Goal: Task Accomplishment & Management: Complete application form

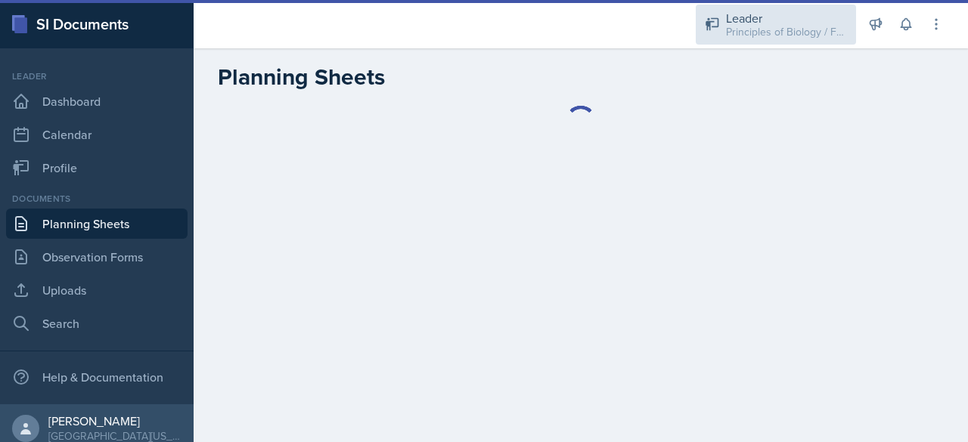
click at [752, 14] on div "Leader" at bounding box center [786, 18] width 121 height 18
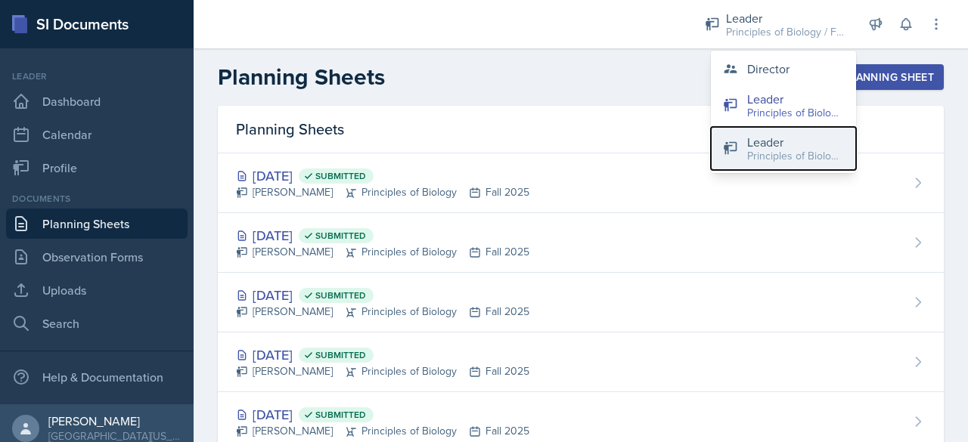
click at [750, 144] on div "Leader" at bounding box center [795, 142] width 97 height 18
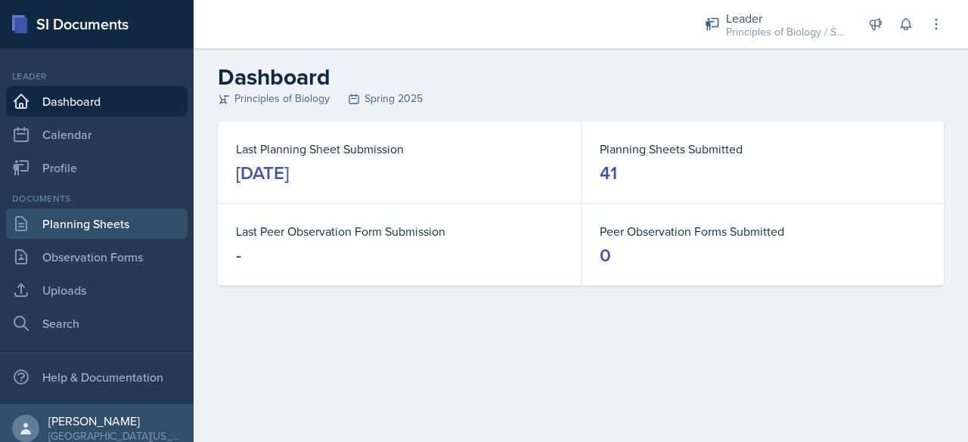
click at [86, 226] on link "Planning Sheets" at bounding box center [96, 224] width 181 height 30
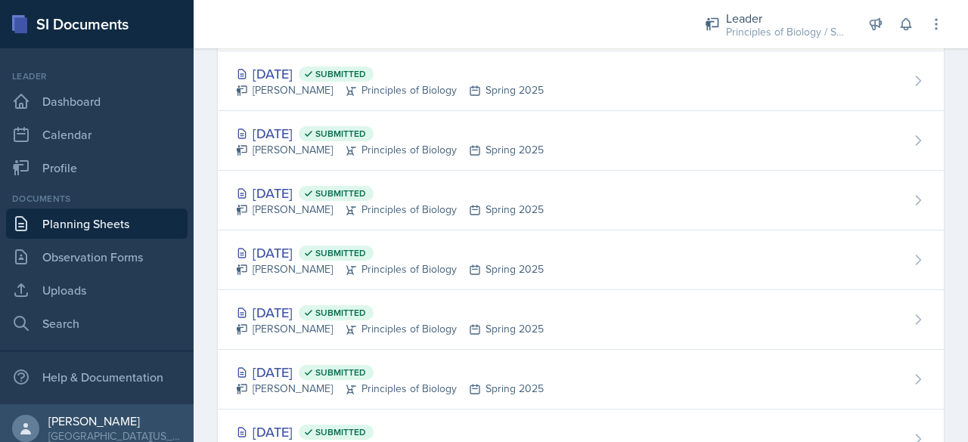
scroll to position [1596, 0]
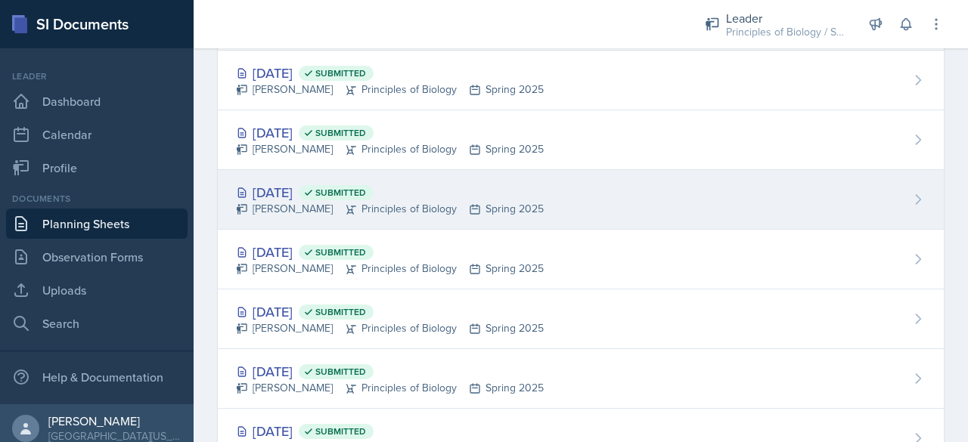
click at [277, 182] on div "[DATE] Submitted" at bounding box center [390, 192] width 308 height 20
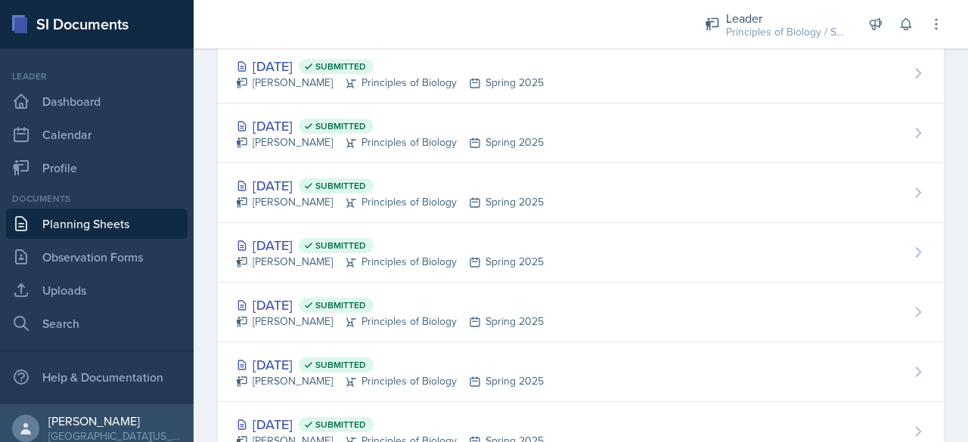
scroll to position [1544, 0]
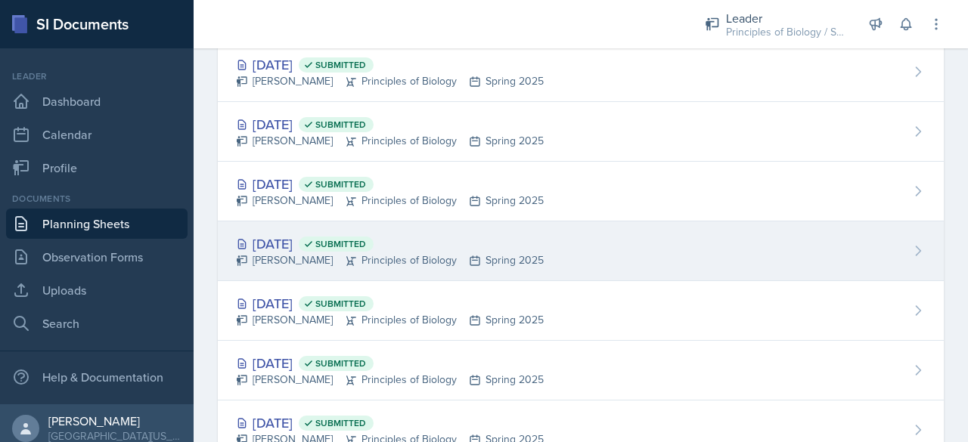
click at [275, 234] on div "[DATE] Submitted" at bounding box center [390, 244] width 308 height 20
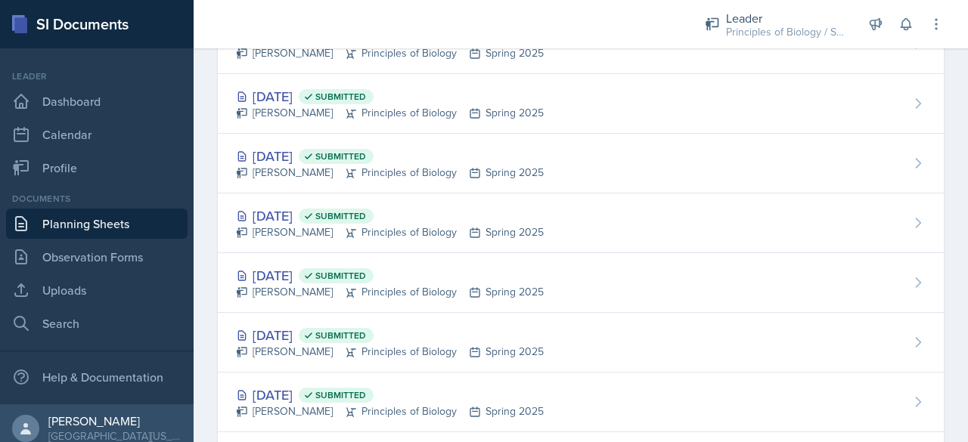
scroll to position [1454, 0]
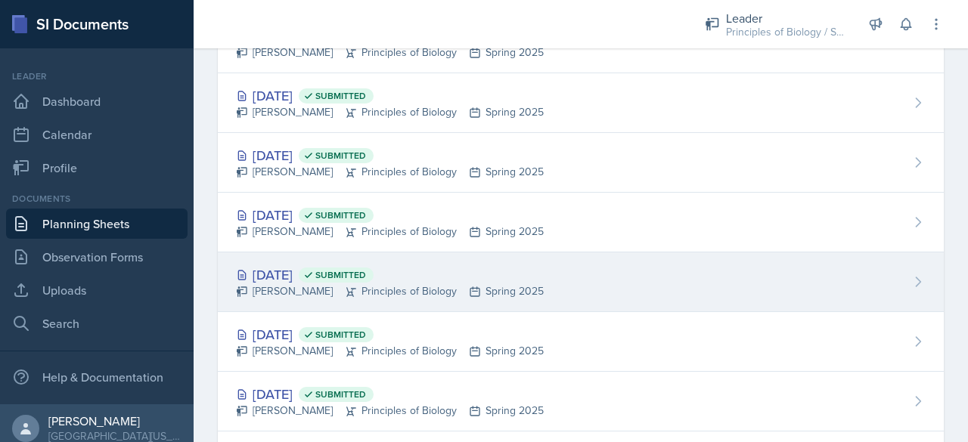
click at [283, 283] on div "[PERSON_NAME] Principles of Biology Spring 2025" at bounding box center [390, 291] width 308 height 16
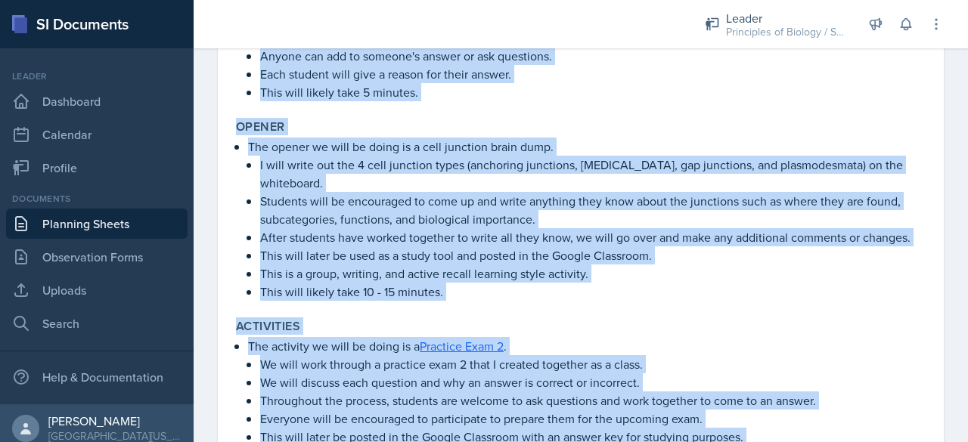
scroll to position [723, 0]
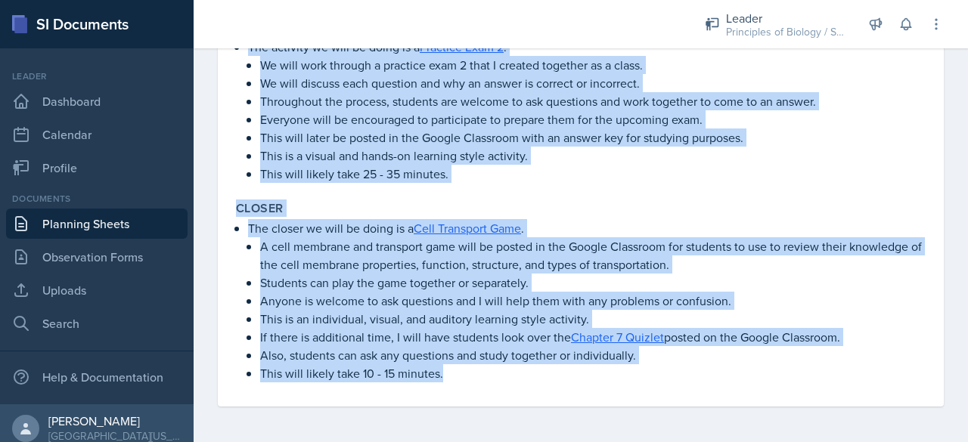
drag, startPoint x: 236, startPoint y: 225, endPoint x: 611, endPoint y: 478, distance: 452.4
click at [611, 441] on html "SI Documents Leader Dashboard Calendar Profile Documents Planning Sheets Observ…" at bounding box center [484, 221] width 968 height 442
copy div "Review the key concepts in Chapters 4,5, and 7. Understand the different cell j…"
click at [636, 238] on p "A cell membrane and transport game will be posted in the Google Classroom for s…" at bounding box center [592, 255] width 665 height 36
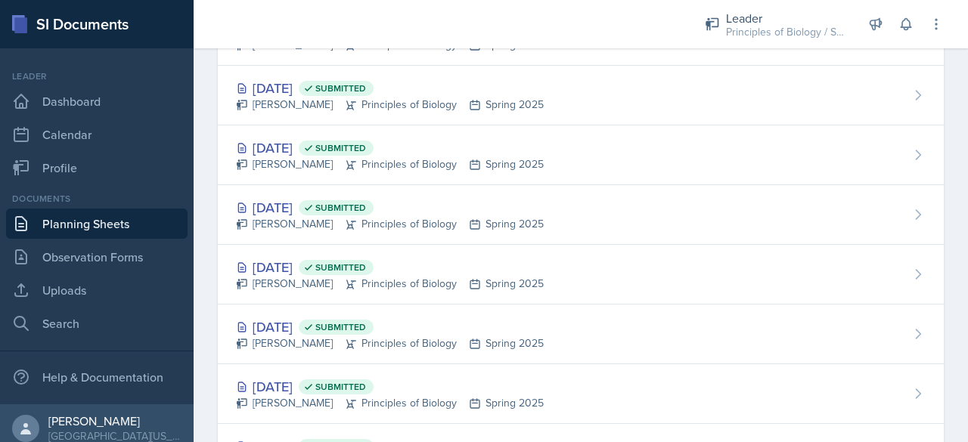
scroll to position [1580, 0]
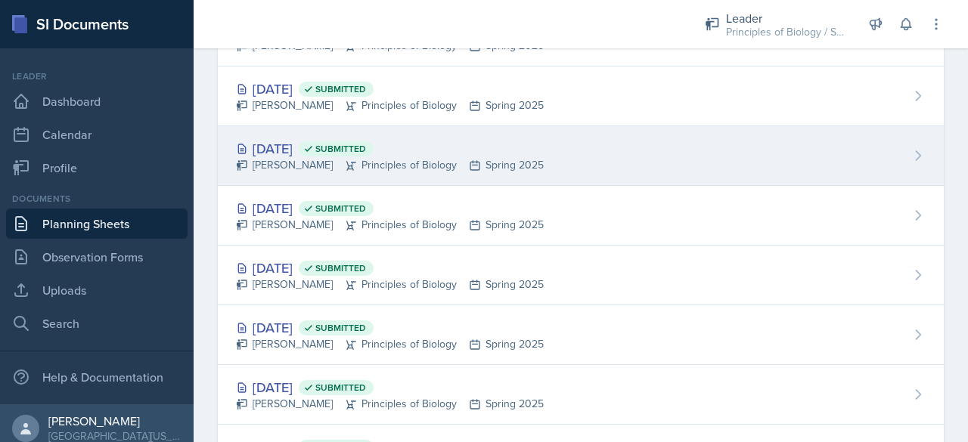
click at [295, 138] on div "[DATE] Submitted" at bounding box center [390, 148] width 308 height 20
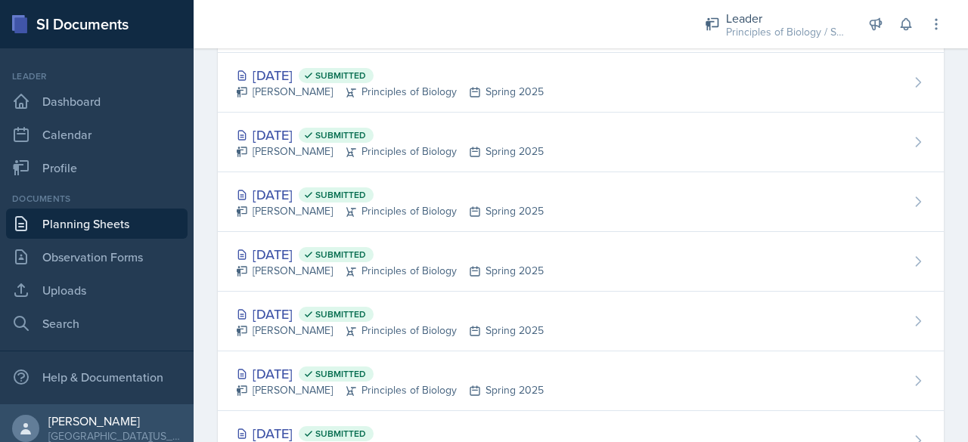
scroll to position [1416, 0]
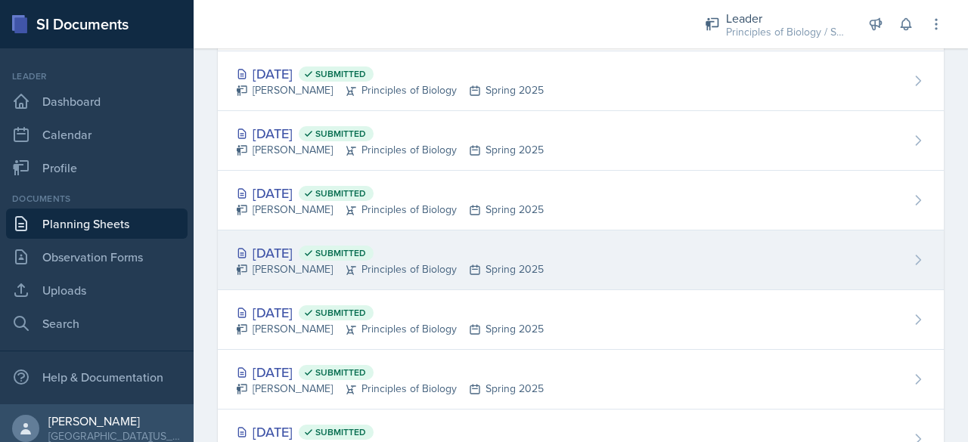
click at [268, 243] on div "[DATE] Submitted" at bounding box center [390, 253] width 308 height 20
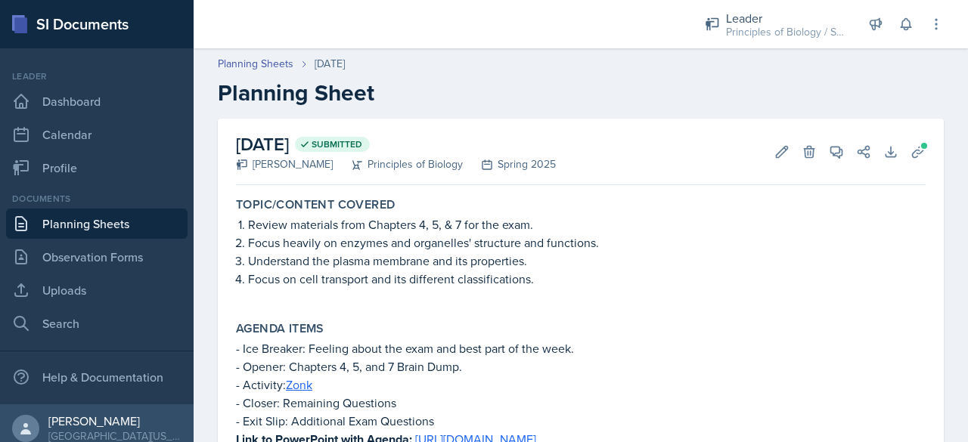
click at [57, 221] on link "Planning Sheets" at bounding box center [96, 224] width 181 height 30
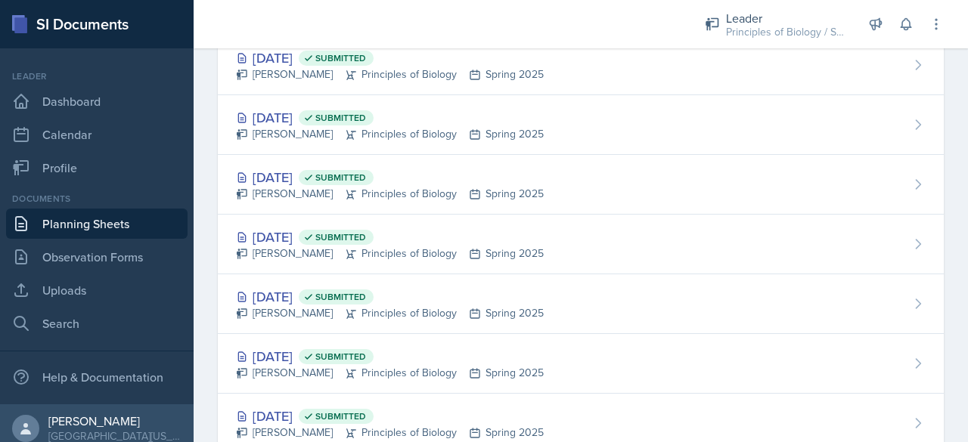
scroll to position [1554, 0]
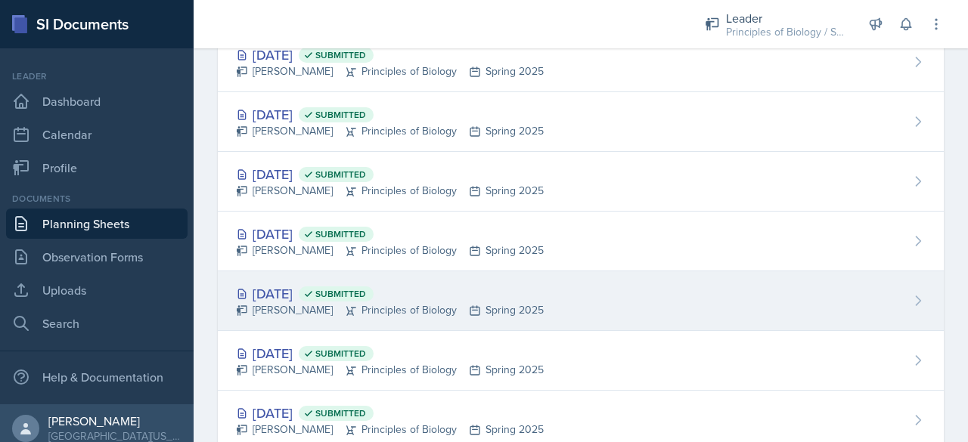
click at [290, 283] on div "[DATE] Submitted" at bounding box center [390, 293] width 308 height 20
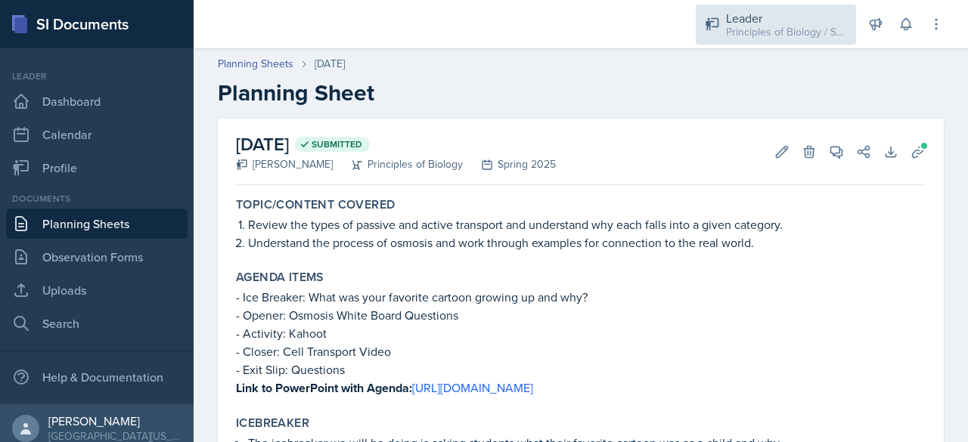
click at [776, 39] on div "Principles of Biology / Spring 2025" at bounding box center [786, 32] width 121 height 16
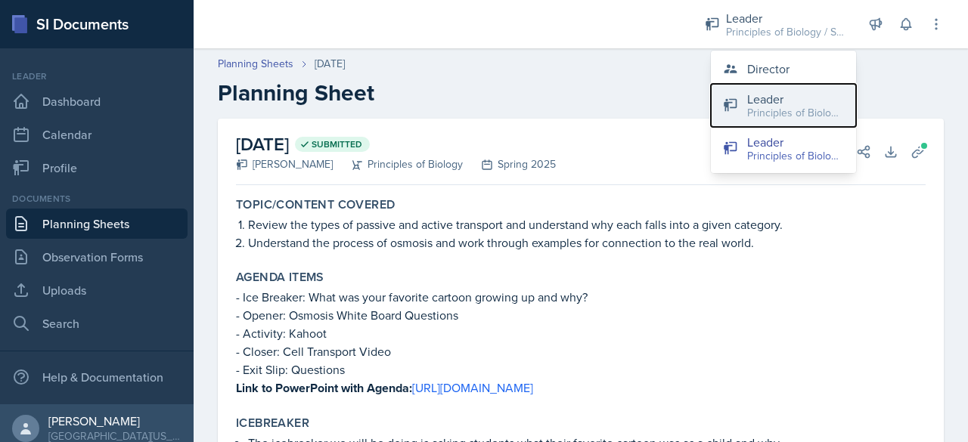
click at [760, 123] on button "Leader Principles of Biology / Fall 2025" at bounding box center [783, 105] width 145 height 43
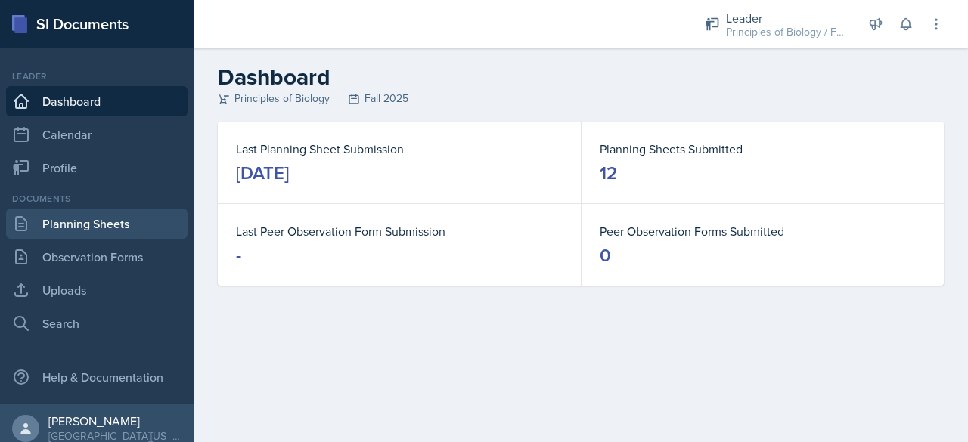
click at [116, 216] on link "Planning Sheets" at bounding box center [96, 224] width 181 height 30
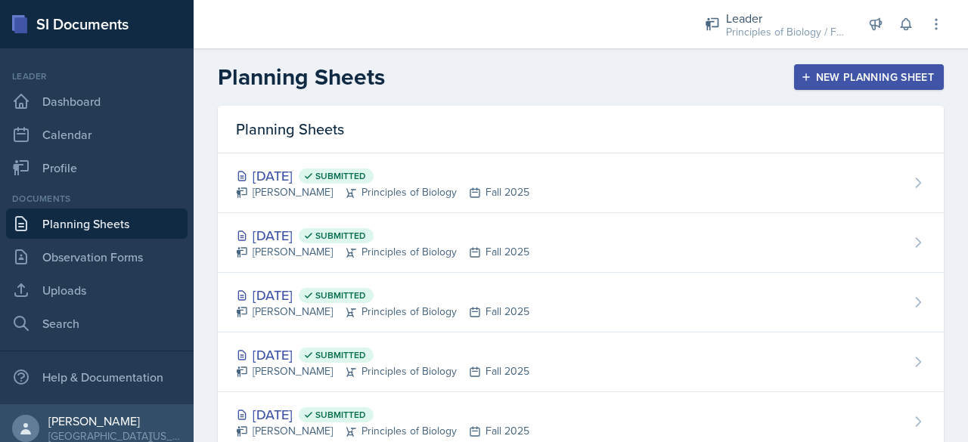
click at [847, 73] on div "New Planning Sheet" at bounding box center [869, 77] width 130 height 12
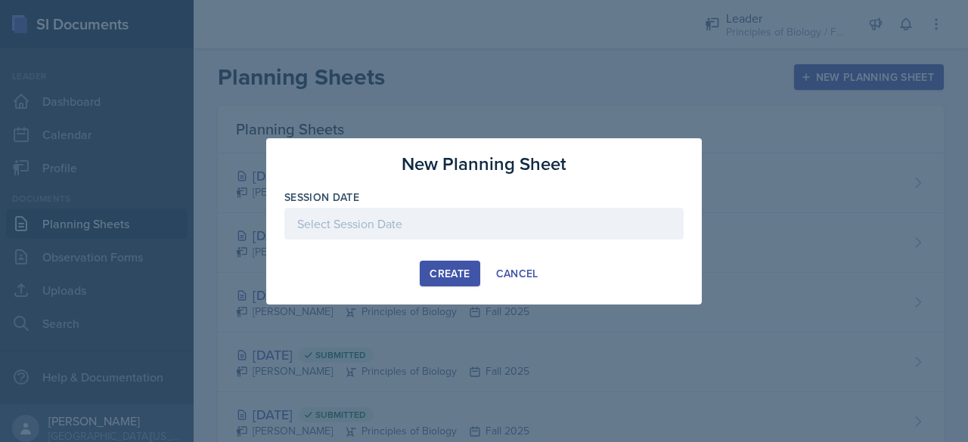
click at [441, 226] on div at bounding box center [483, 224] width 399 height 32
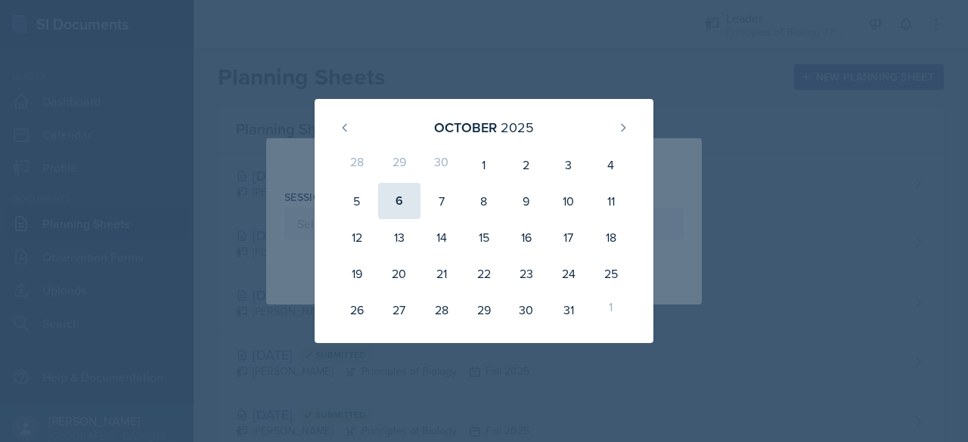
click at [397, 207] on div "6" at bounding box center [399, 201] width 42 height 36
type input "[DATE]"
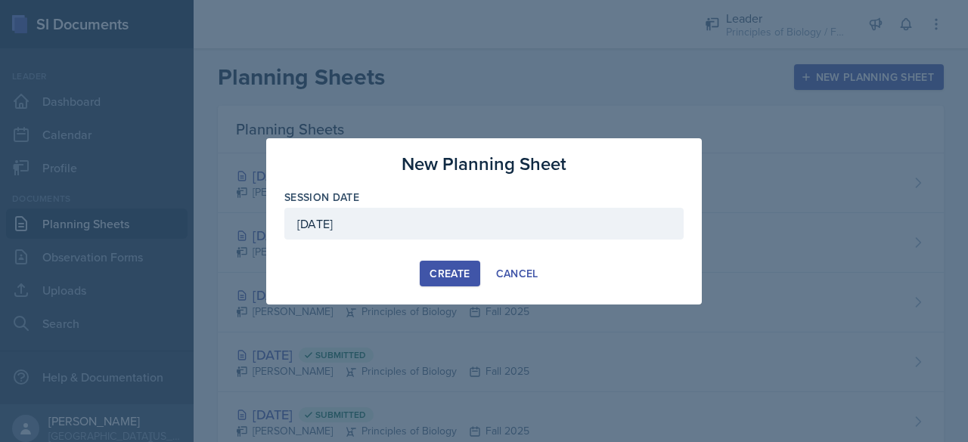
click at [449, 272] on div "Create" at bounding box center [449, 274] width 40 height 12
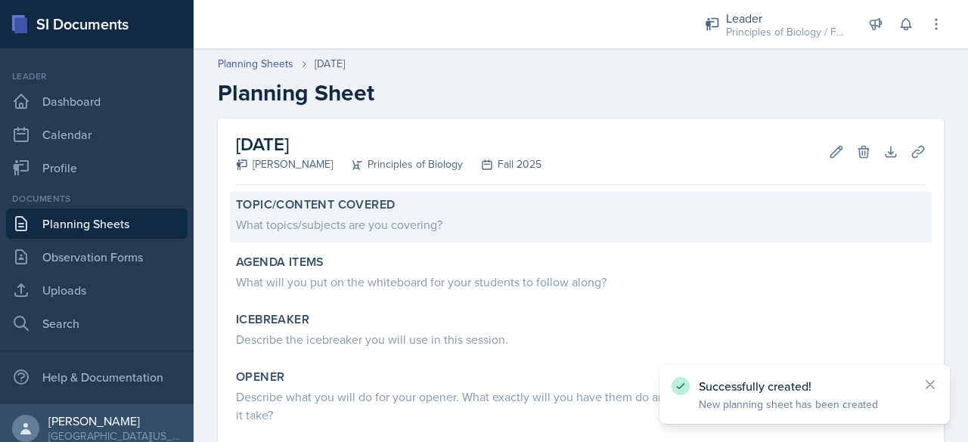
click at [285, 216] on div "What topics/subjects are you covering?" at bounding box center [580, 224] width 689 height 18
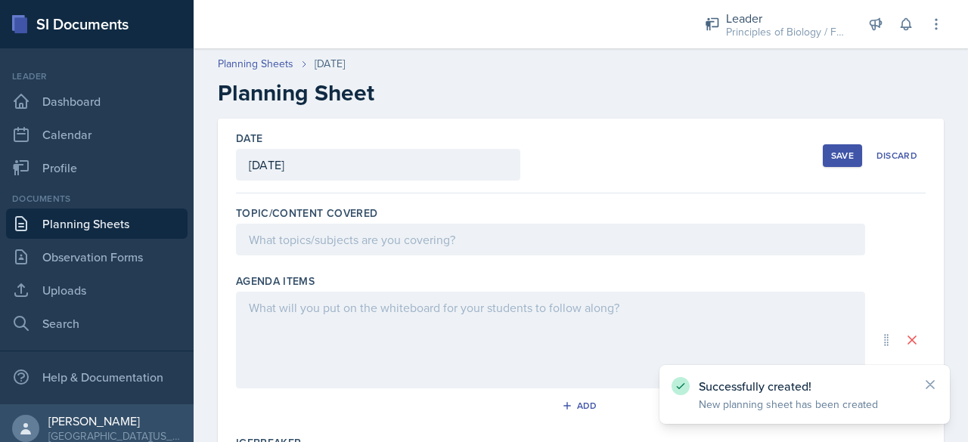
click at [255, 245] on div at bounding box center [550, 240] width 629 height 32
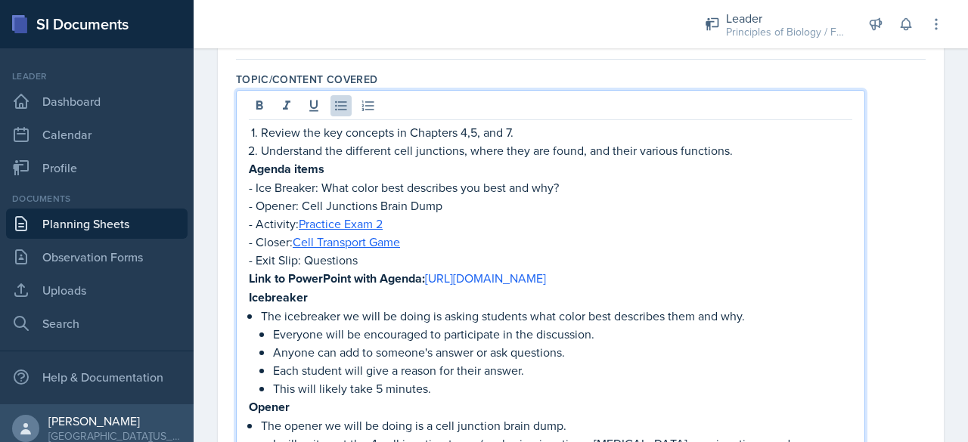
scroll to position [123, 0]
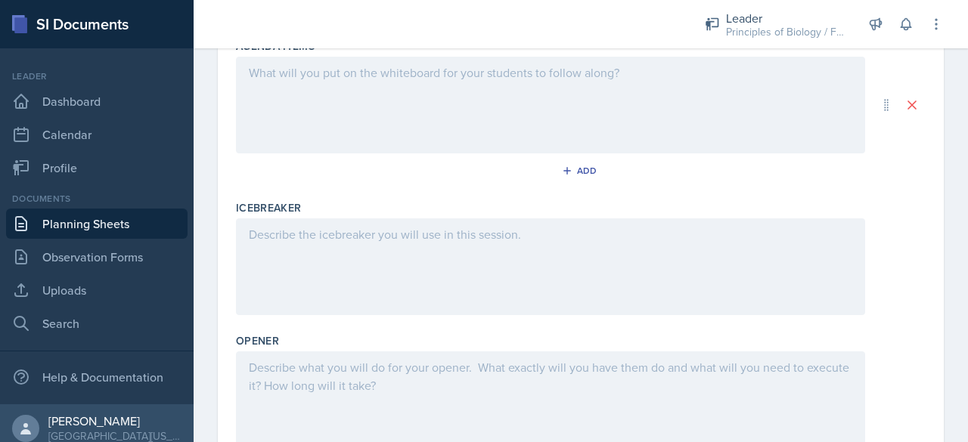
drag, startPoint x: 250, startPoint y: 179, endPoint x: 568, endPoint y: 397, distance: 385.6
copy div "Loremi dolor - Sit Ametcon: Adip elits doei temporinc utl etdo mag ali? - Enima…"
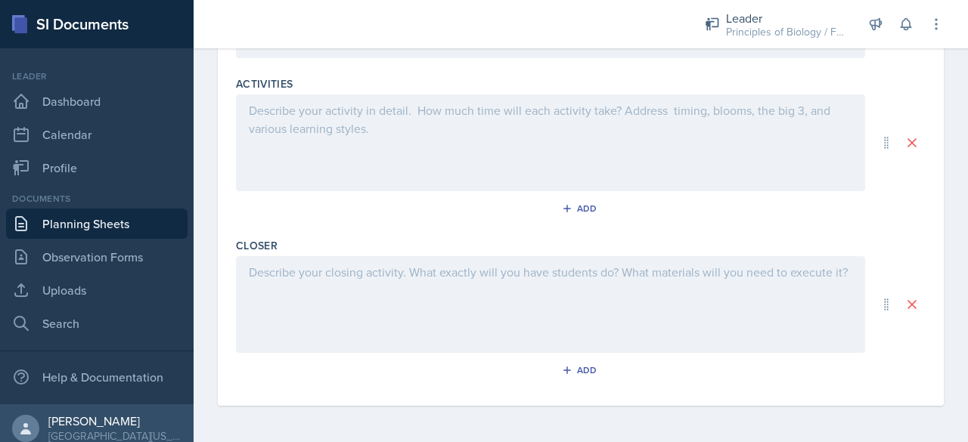
scroll to position [214, 0]
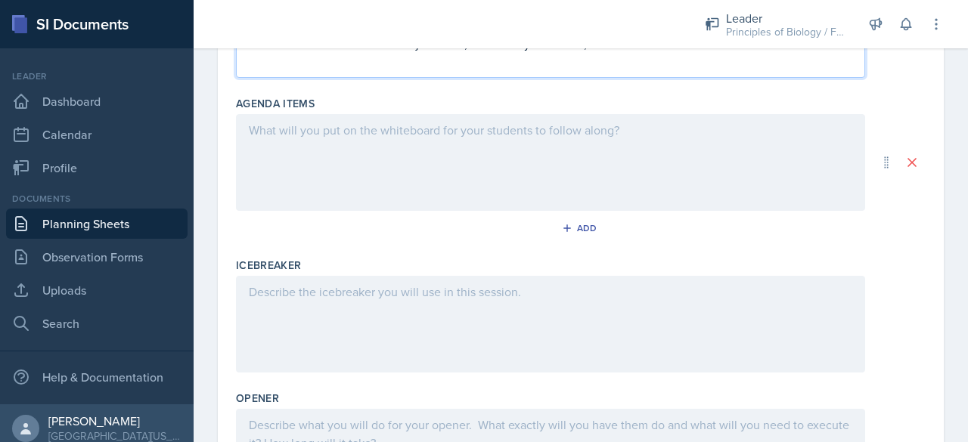
click at [273, 163] on div at bounding box center [550, 162] width 629 height 97
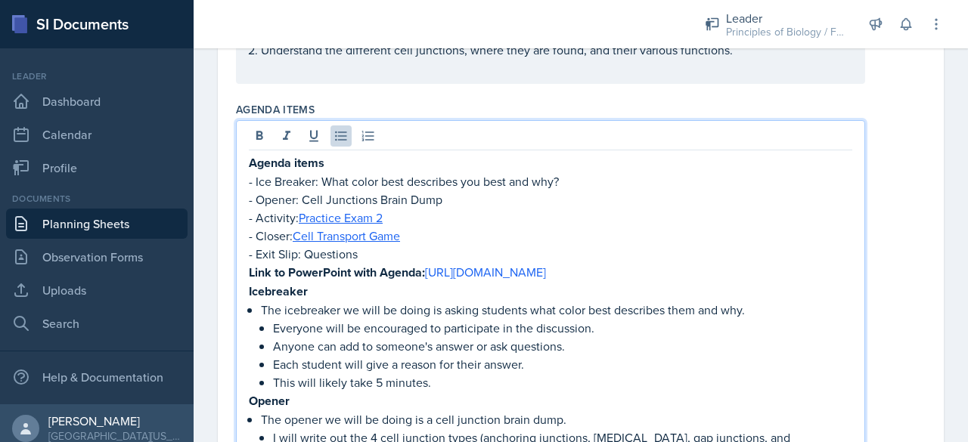
scroll to position [0, 0]
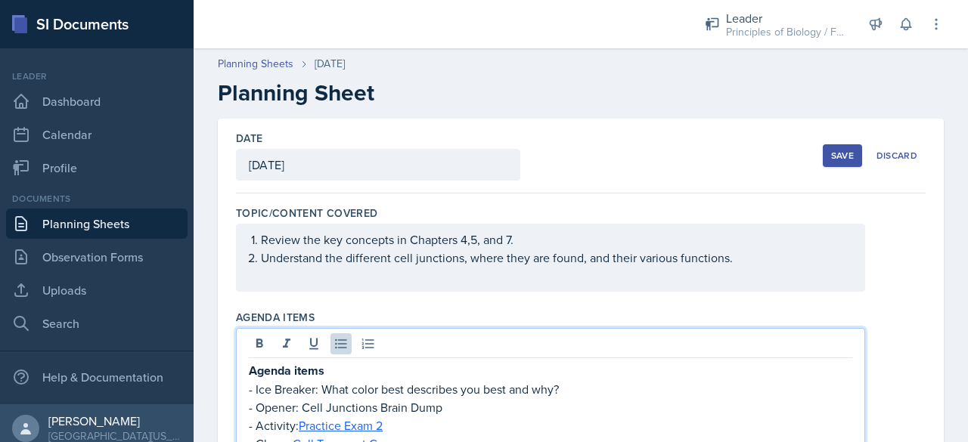
click at [275, 271] on div "Review the key concepts in Chapters 4,5, and 7. Understand the different cell j…" at bounding box center [550, 258] width 603 height 54
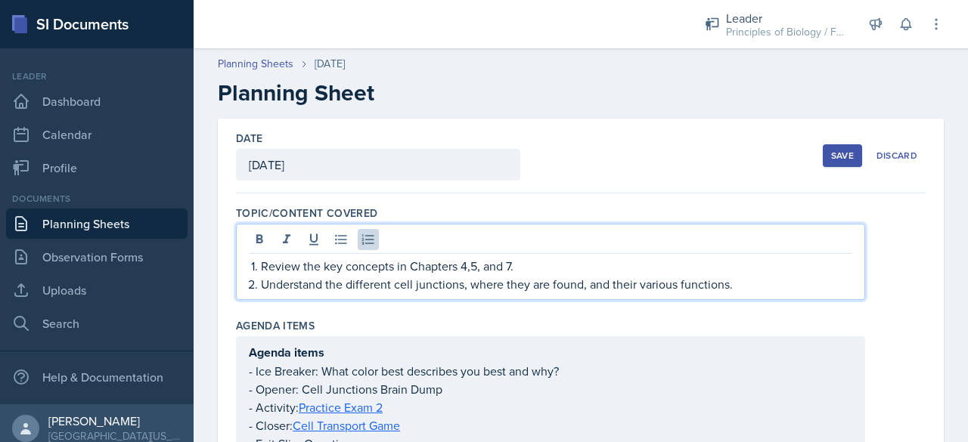
click at [305, 280] on p "Understand the different cell junctions, where they are found, and their variou…" at bounding box center [556, 284] width 591 height 18
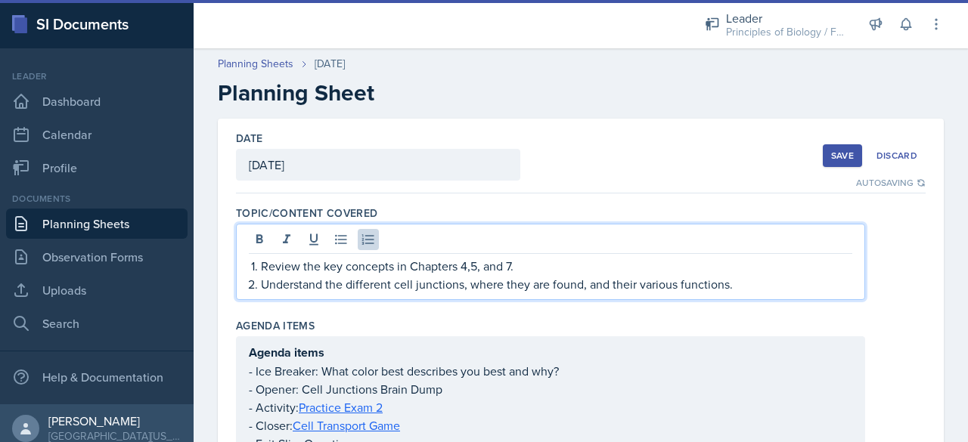
click at [469, 267] on p "Review the key concepts in Chapters 4,5, and 7." at bounding box center [556, 266] width 591 height 18
click at [472, 267] on p "Review the key concepts in Chapters 4,5, and 7." at bounding box center [556, 266] width 591 height 18
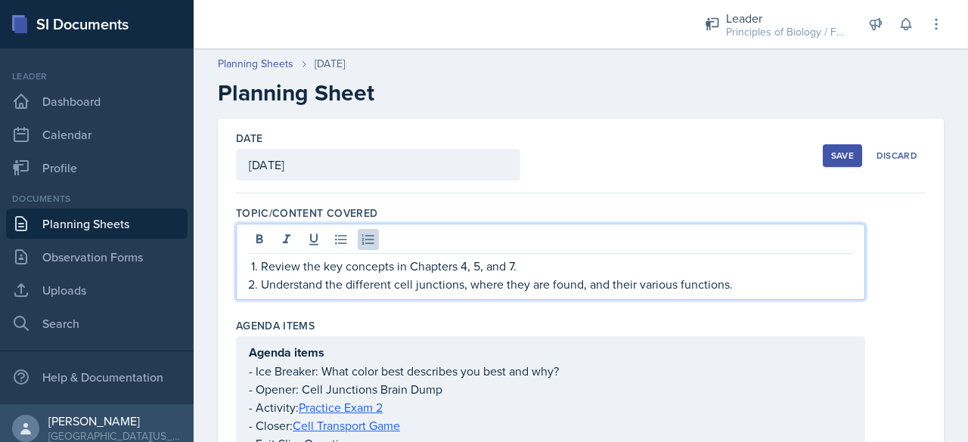
click at [679, 285] on p "Understand the different cell junctions, where they are found, and their variou…" at bounding box center [556, 284] width 591 height 18
click at [393, 283] on p "Understand the different cell junctions, where they are found, and their functi…" at bounding box center [556, 284] width 591 height 18
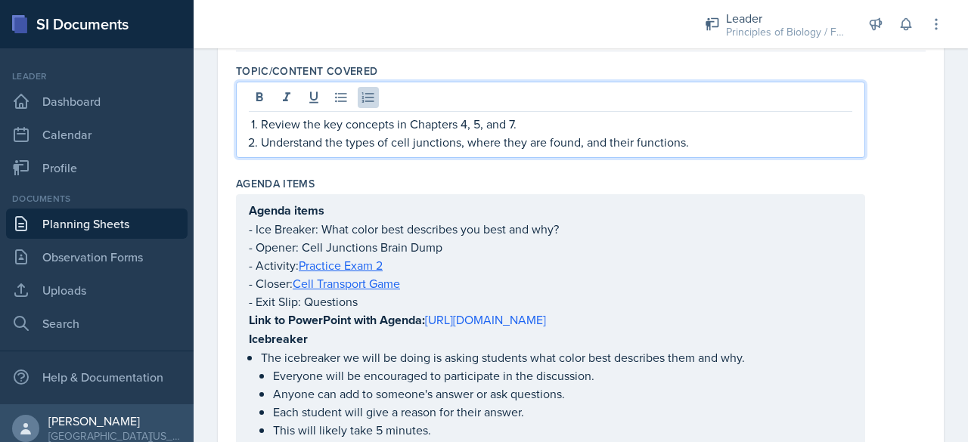
scroll to position [215, 0]
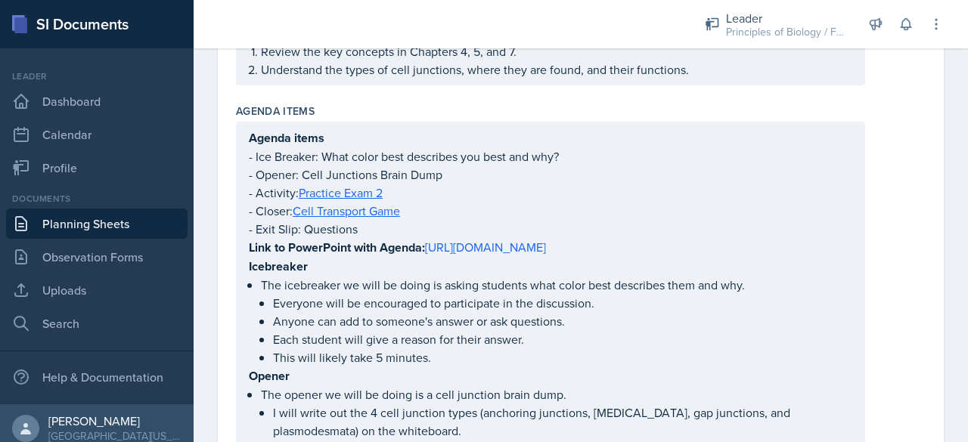
drag, startPoint x: 248, startPoint y: 282, endPoint x: 465, endPoint y: 383, distance: 239.4
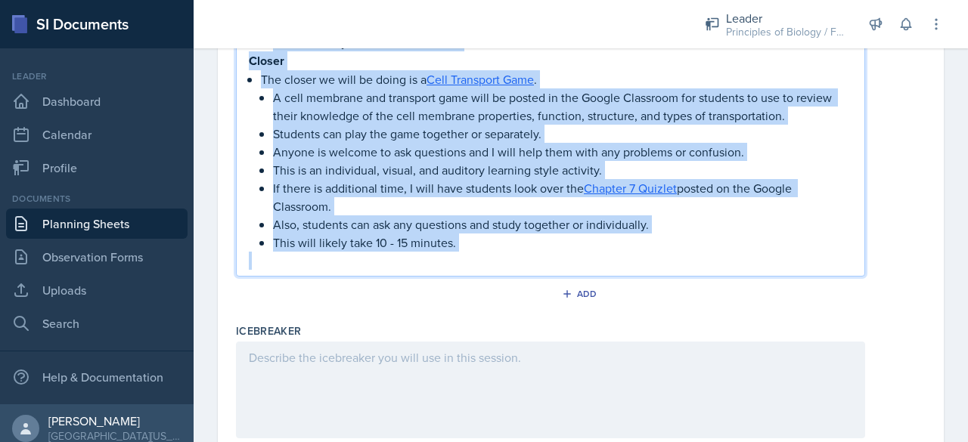
drag, startPoint x: 249, startPoint y: 282, endPoint x: 497, endPoint y: 376, distance: 264.4
click at [497, 376] on div "Topic/Content Covered Review the key concepts in Chapters 4, 5, and 7. Understa…" at bounding box center [580, 109] width 689 height 1620
copy div "Icebreaker The icebreaker we will be doing is asking students what color best d…"
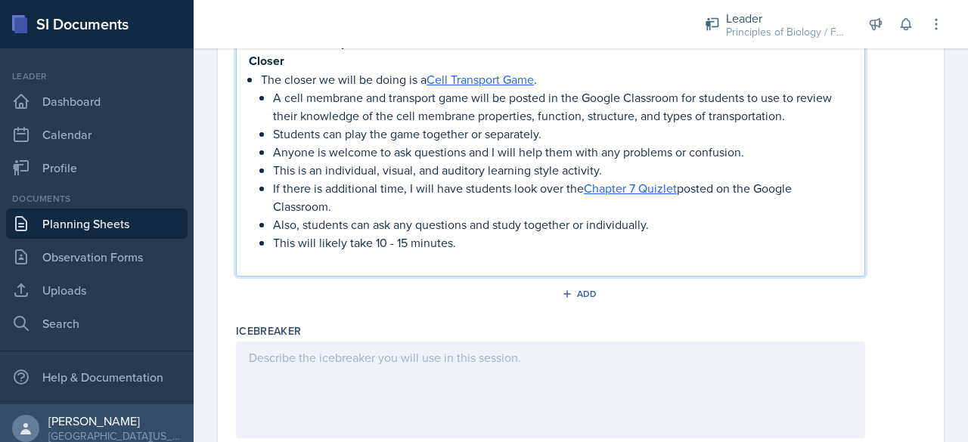
scroll to position [410, 0]
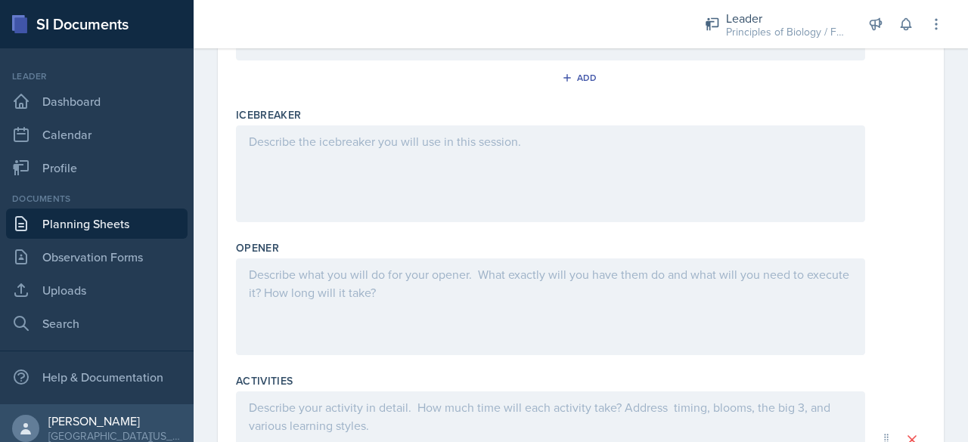
click at [361, 198] on div at bounding box center [550, 173] width 629 height 97
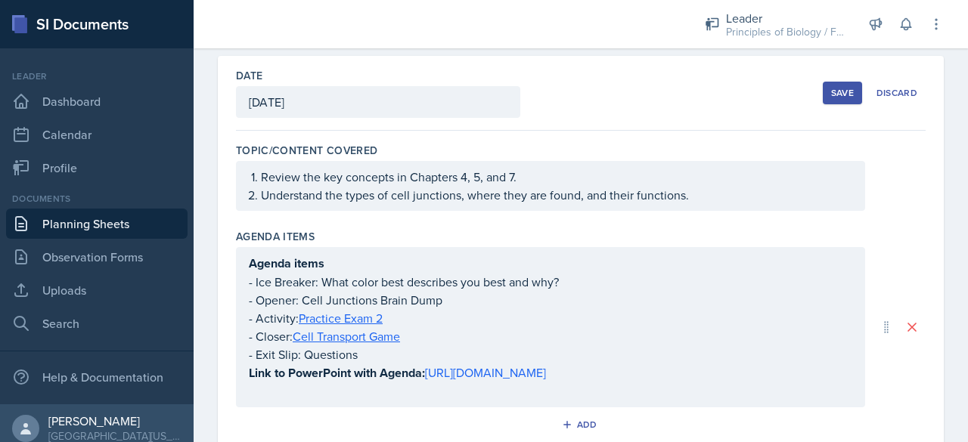
scroll to position [89, 0]
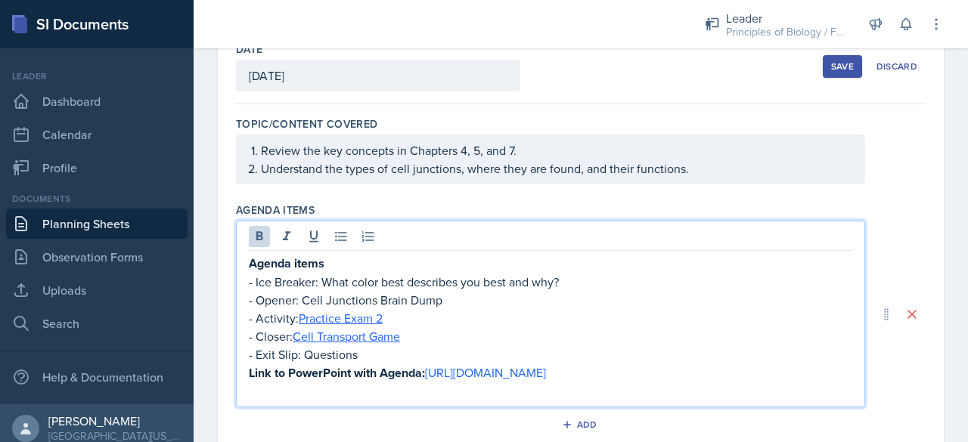
drag, startPoint x: 490, startPoint y: 398, endPoint x: 429, endPoint y: 373, distance: 65.4
click at [429, 373] on p "Link to PowerPoint with Agenda: [URL][DOMAIN_NAME]" at bounding box center [550, 373] width 603 height 19
click at [319, 385] on p at bounding box center [550, 391] width 603 height 18
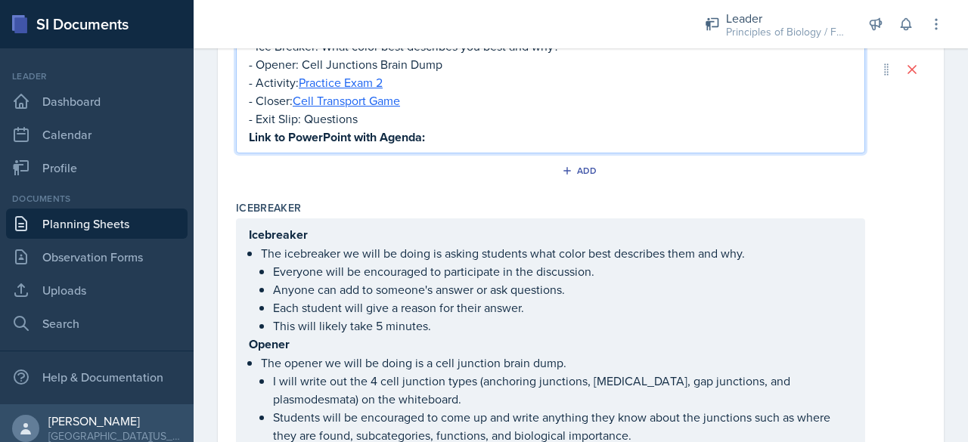
scroll to position [327, 0]
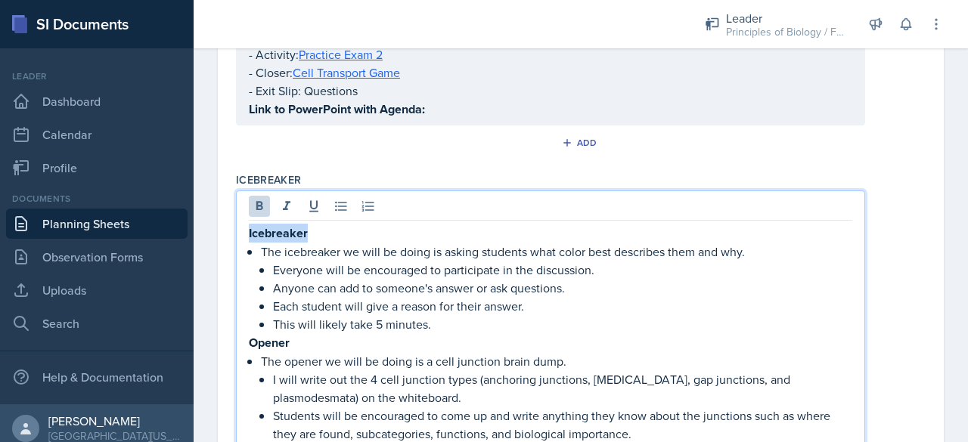
drag, startPoint x: 317, startPoint y: 232, endPoint x: 186, endPoint y: 218, distance: 132.3
click at [186, 218] on div "SI Documents Leader Dashboard Calendar Profile Documents Planning Sheets Observ…" at bounding box center [484, 221] width 968 height 442
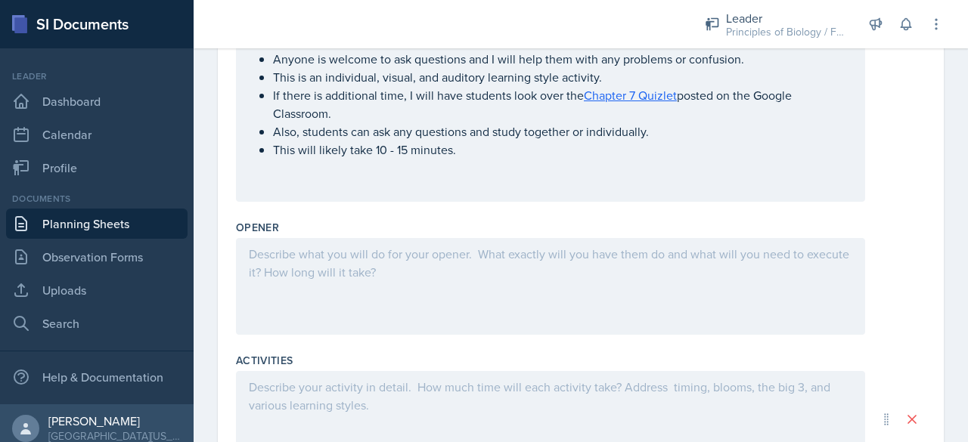
scroll to position [1168, 0]
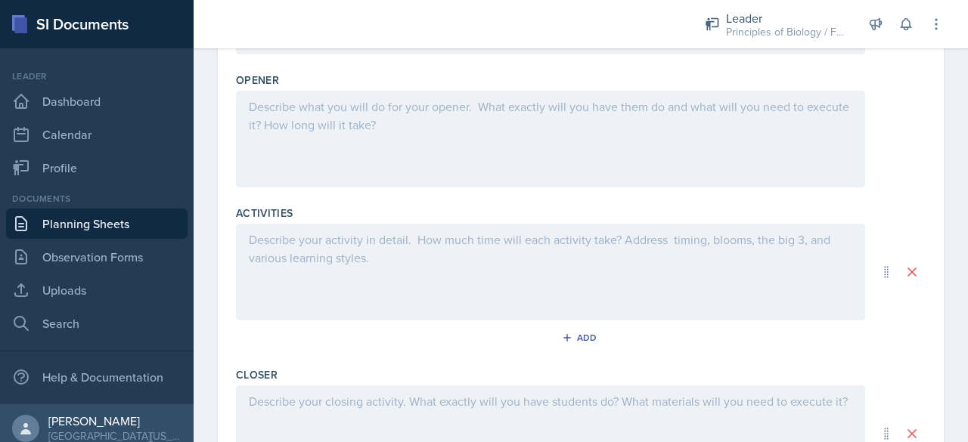
drag, startPoint x: 248, startPoint y: 339, endPoint x: 232, endPoint y: 73, distance: 266.6
copy div "The icebreaker we will be doing is asking students what color best describes th…"
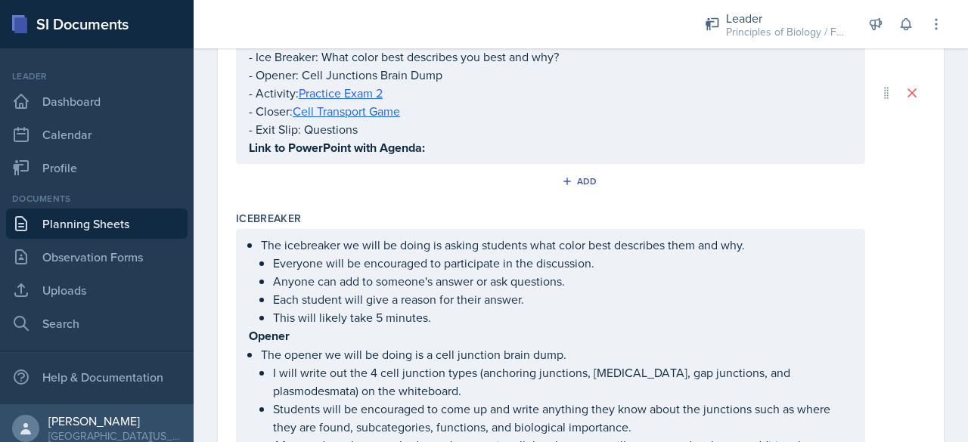
click at [310, 353] on p "The opener we will be doing is a cell junction brain dump." at bounding box center [556, 354] width 591 height 18
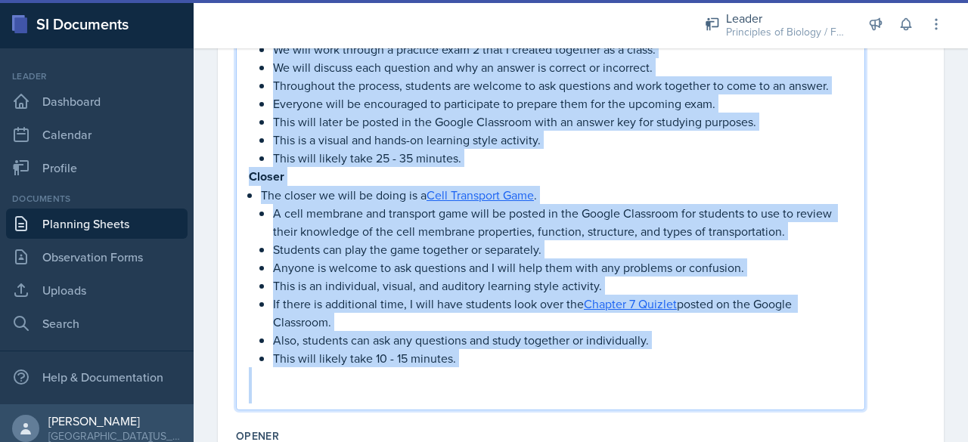
scroll to position [893, 0]
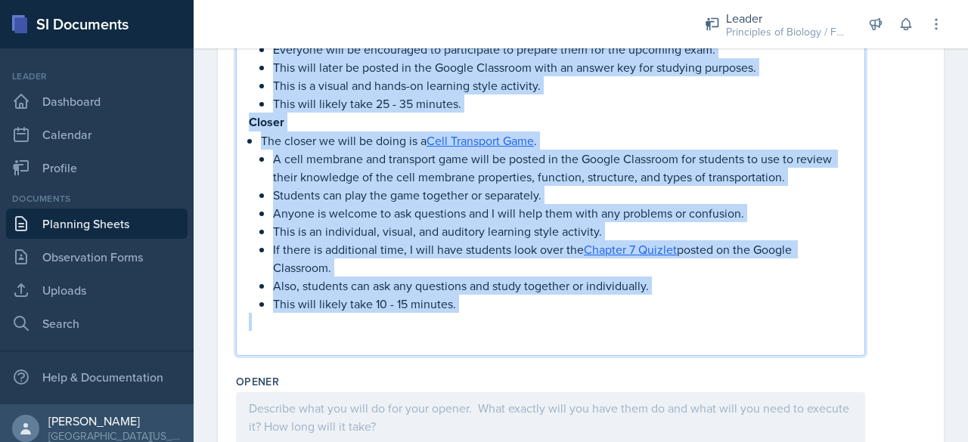
drag, startPoint x: 249, startPoint y: 252, endPoint x: 472, endPoint y: 306, distance: 230.3
click at [472, 306] on div "The icebreaker we will be doing is asking students what color best describes th…" at bounding box center [550, 4] width 603 height 692
copy div "Loremi Dol sitame co adip el seddo ei t inci utlabore etdol magn. A enim admin …"
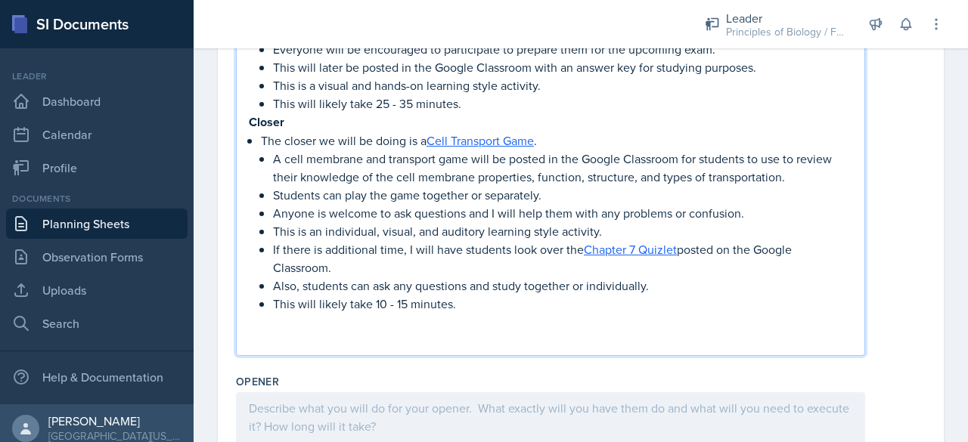
scroll to position [347, 0]
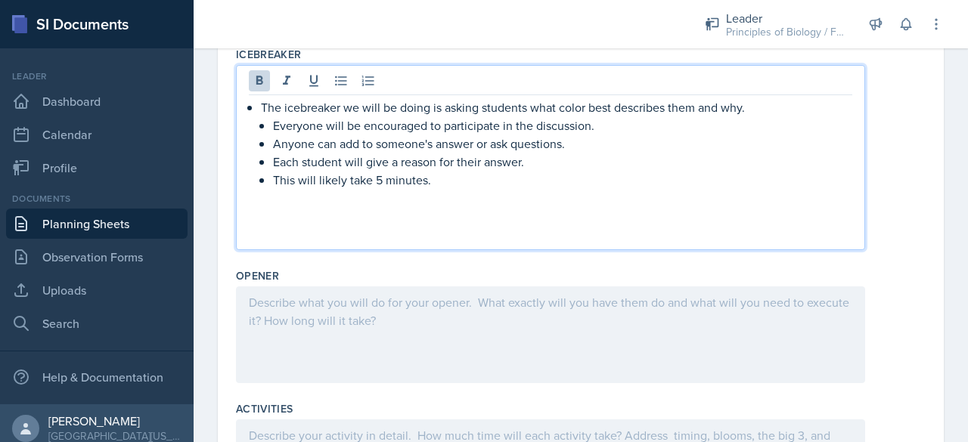
click at [282, 312] on div at bounding box center [550, 334] width 629 height 97
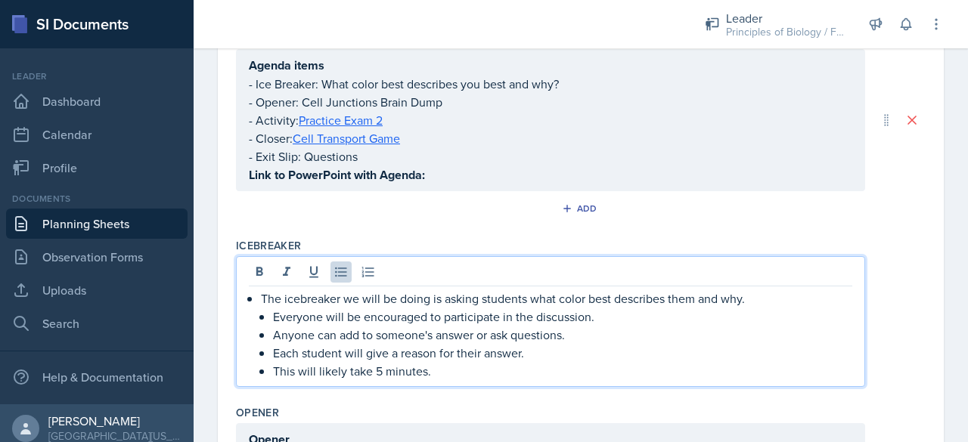
click at [547, 295] on p "The icebreaker we will be doing is asking students what color best describes th…" at bounding box center [556, 299] width 591 height 18
paste div
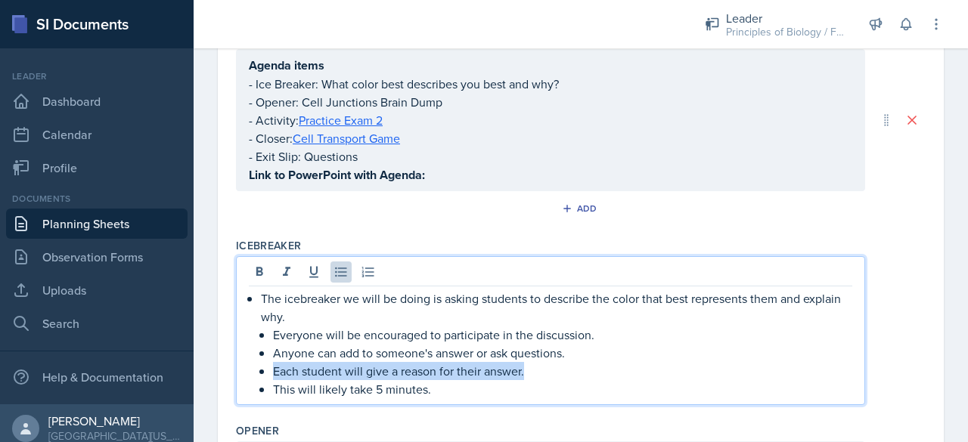
drag, startPoint x: 531, startPoint y: 369, endPoint x: 259, endPoint y: 369, distance: 272.1
click at [259, 369] on div "The icebreaker we will be doing is asking students to describe the color that b…" at bounding box center [550, 344] width 603 height 109
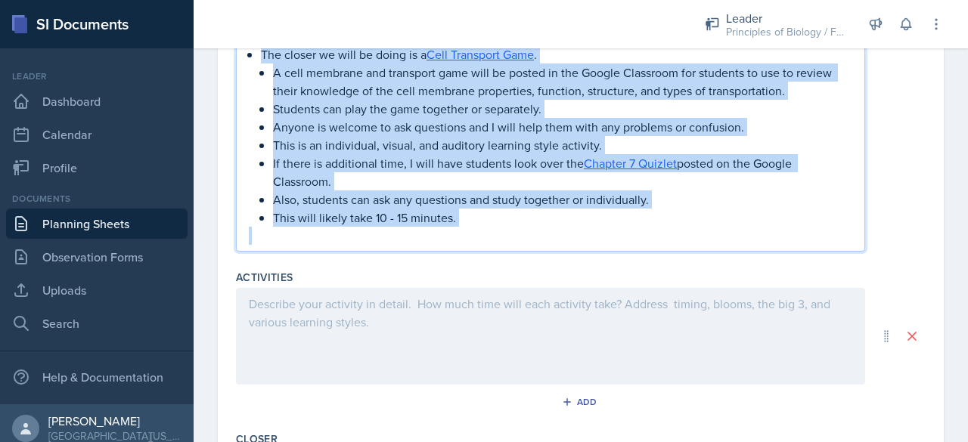
drag, startPoint x: 249, startPoint y: 276, endPoint x: 496, endPoint y: 329, distance: 252.8
copy div "Loremipsum Dol sitametc ad elit se doeiu te i Utlabore Etdo 1 . Ma aliq enim ad…"
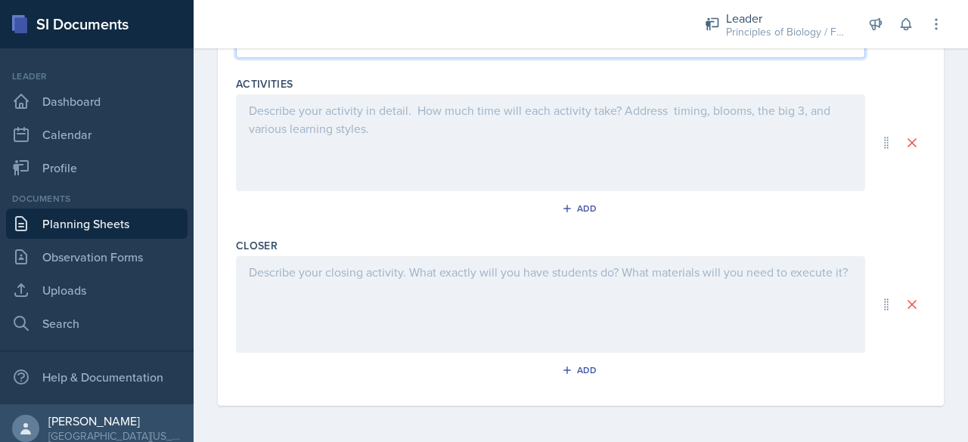
scroll to position [809, 0]
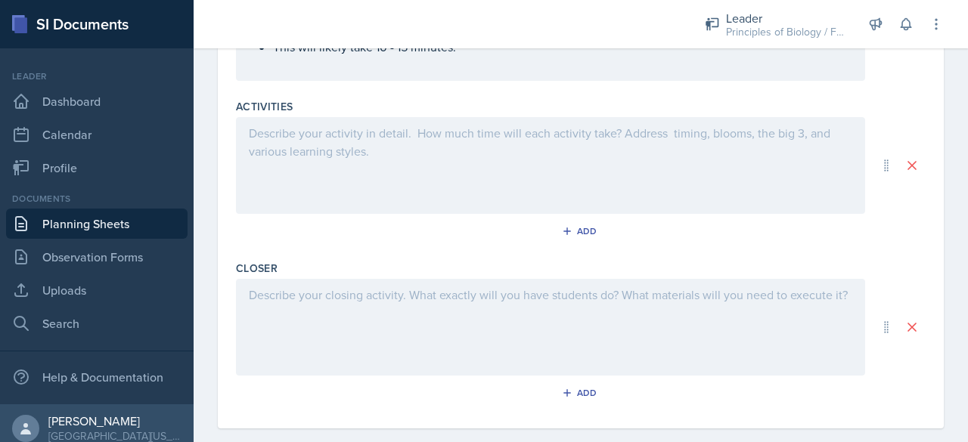
click at [295, 138] on div at bounding box center [550, 165] width 629 height 97
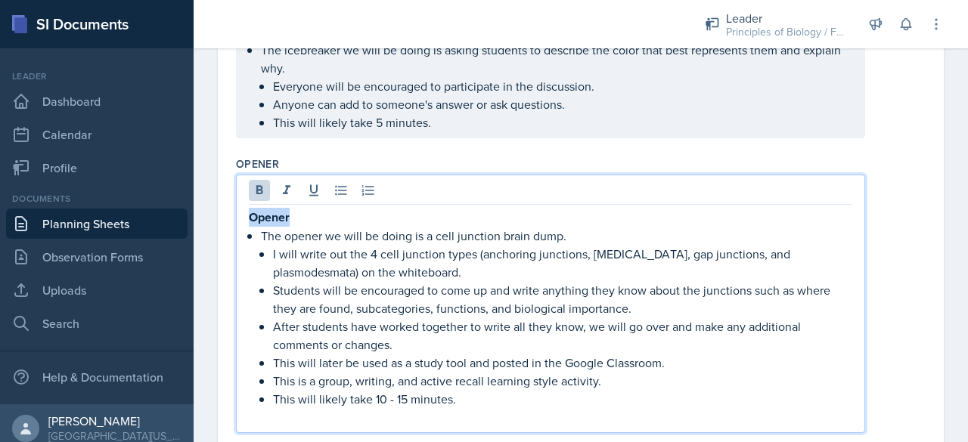
drag, startPoint x: 307, startPoint y: 218, endPoint x: 171, endPoint y: 191, distance: 138.8
click at [171, 191] on div "SI Documents Leader Dashboard Calendar Profile Documents Planning Sheets Observ…" at bounding box center [484, 221] width 968 height 442
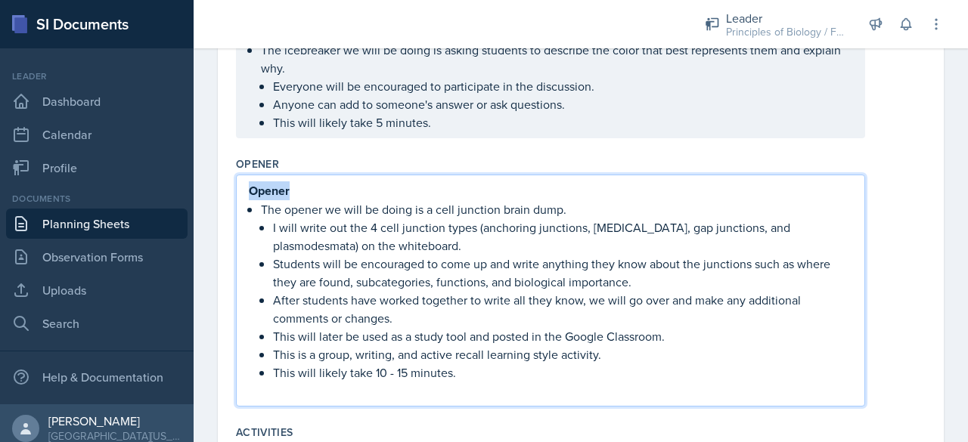
scroll to position [457, 0]
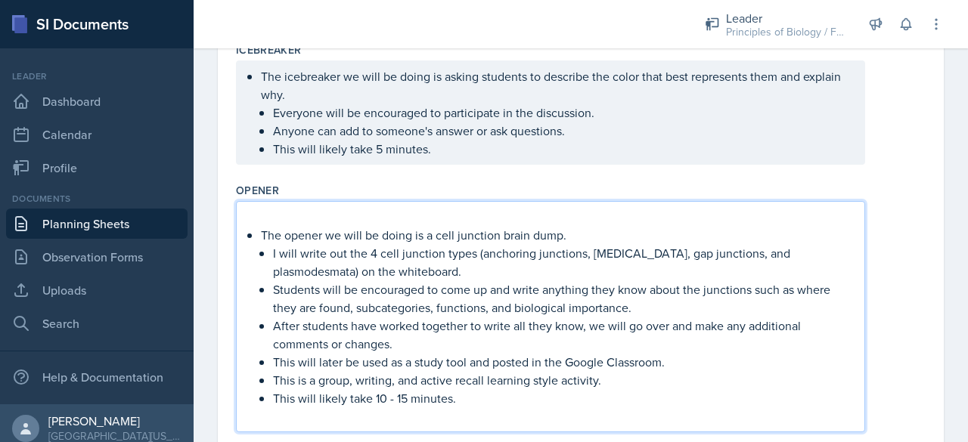
click at [263, 232] on p "The opener we will be doing is a cell junction brain dump." at bounding box center [556, 235] width 591 height 18
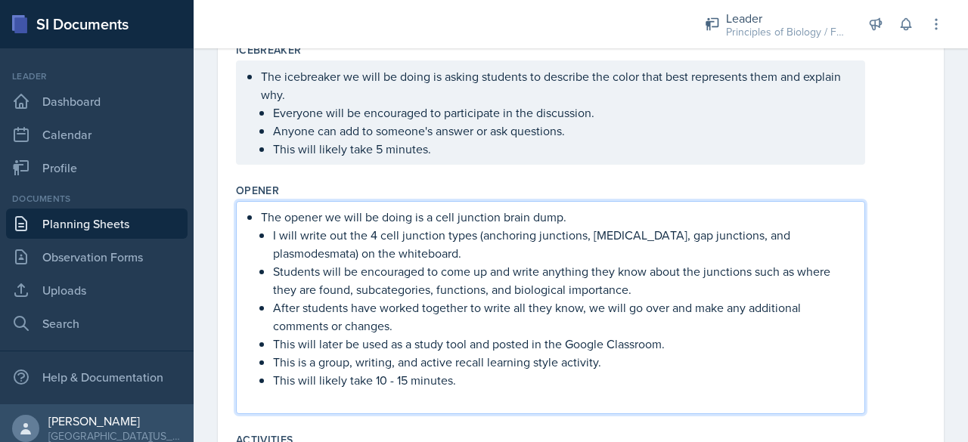
click at [779, 274] on p "Students will be encouraged to come up and write anything they know about the j…" at bounding box center [562, 280] width 579 height 36
click at [311, 286] on p "Students will be encouraged to come up and write anything they know about the j…" at bounding box center [562, 280] width 579 height 36
click at [633, 302] on p "After students have worked together to write all they know, we will go over and…" at bounding box center [562, 317] width 579 height 36
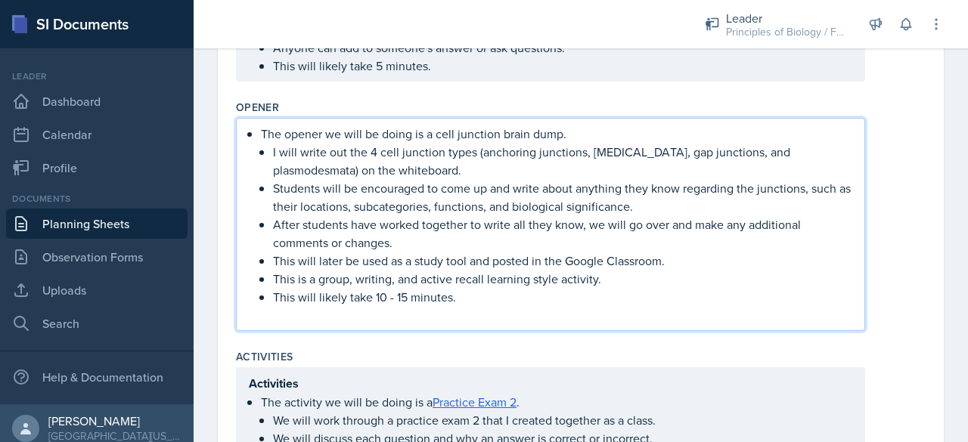
scroll to position [555, 0]
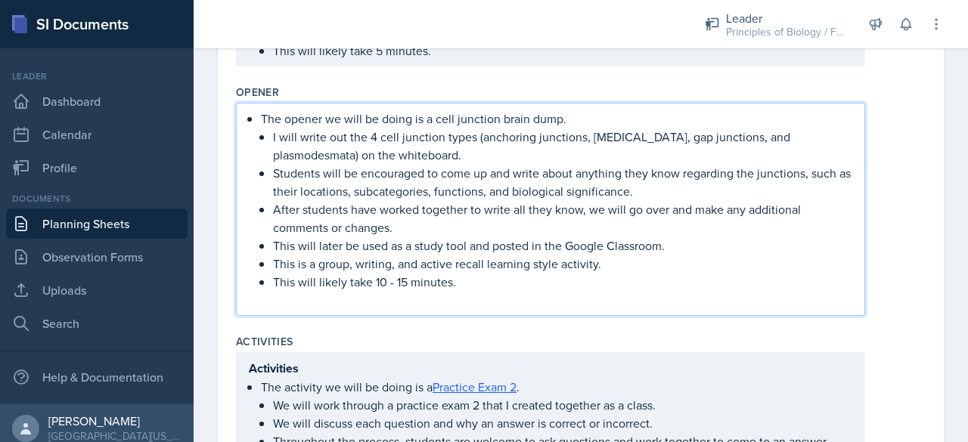
click at [336, 302] on p at bounding box center [550, 300] width 603 height 18
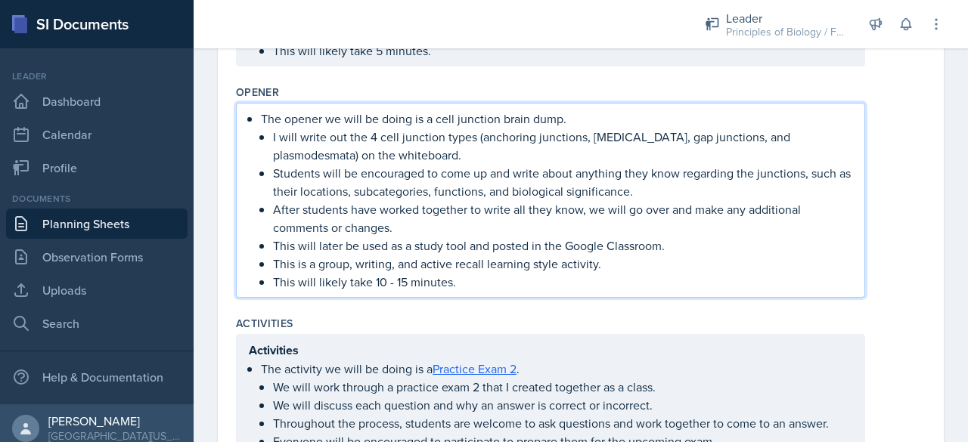
scroll to position [742, 0]
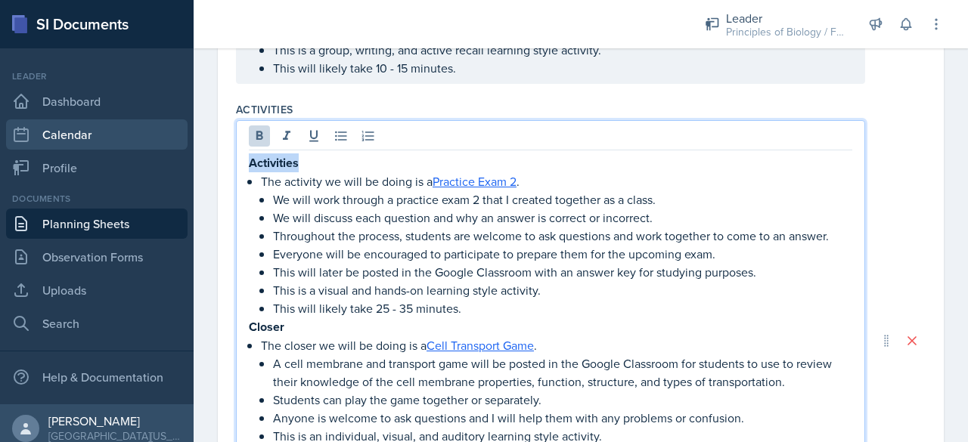
drag, startPoint x: 304, startPoint y: 159, endPoint x: 171, endPoint y: 134, distance: 135.5
click at [171, 134] on div "SI Documents Leader Dashboard Calendar Profile Documents Planning Sheets Observ…" at bounding box center [484, 221] width 968 height 442
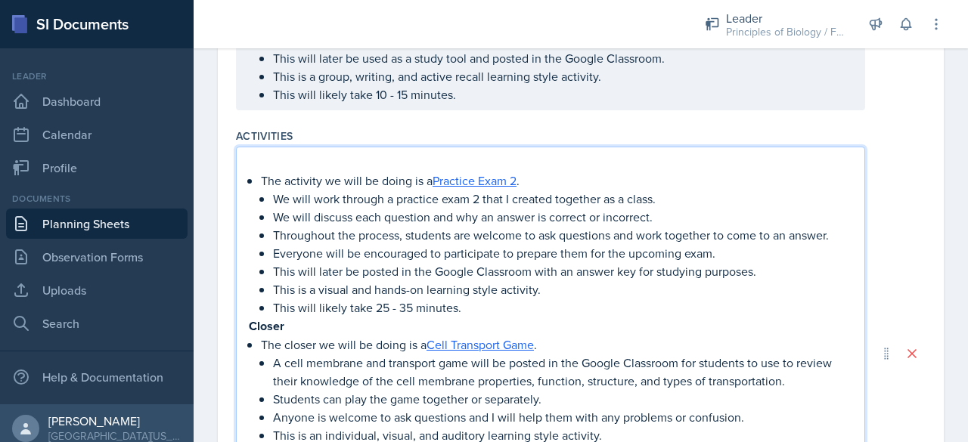
click at [257, 178] on div "The activity we will be doing is a Practice Exam 2 . We will work through a pra…" at bounding box center [550, 353] width 603 height 400
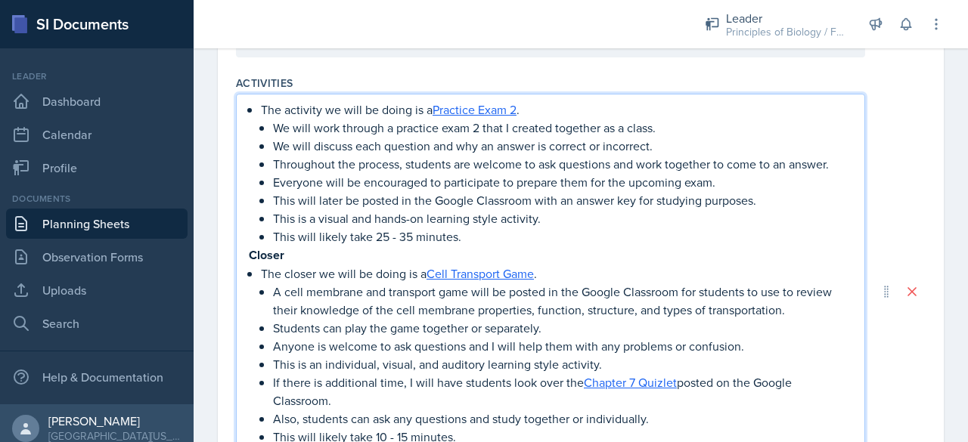
scroll to position [795, 0]
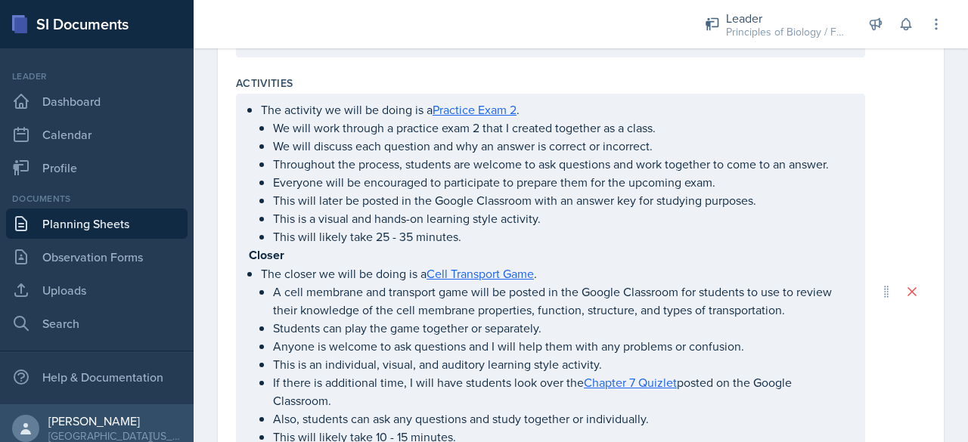
drag, startPoint x: 245, startPoint y: 252, endPoint x: 524, endPoint y: 380, distance: 306.8
click at [524, 380] on div "The activity we will be doing is a Practice Exam 2 . We will work through a pra…" at bounding box center [550, 291] width 629 height 395
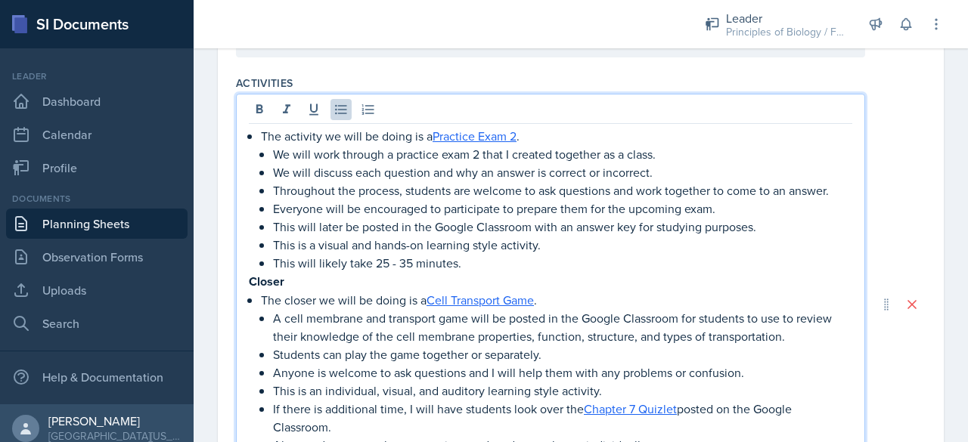
scroll to position [822, 0]
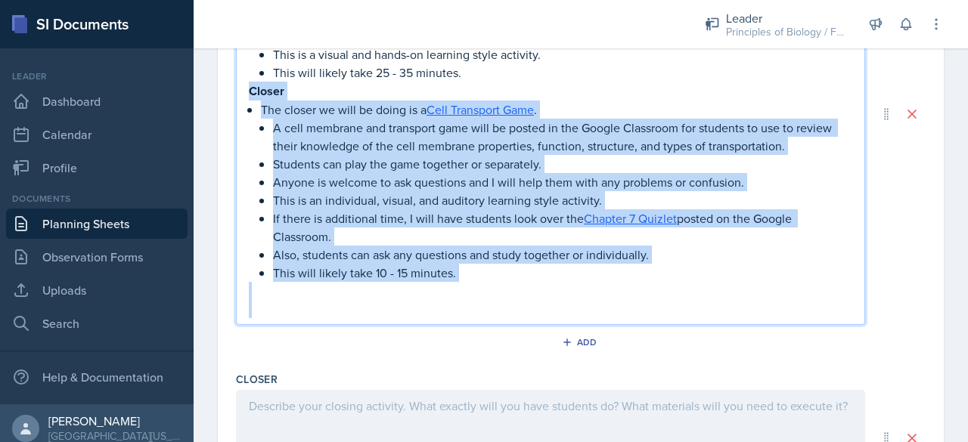
drag, startPoint x: 250, startPoint y: 252, endPoint x: 513, endPoint y: 346, distance: 279.3
click at [513, 346] on div "Activities The activity we will be doing is a Practice Exam 2 . We will work th…" at bounding box center [580, 122] width 689 height 487
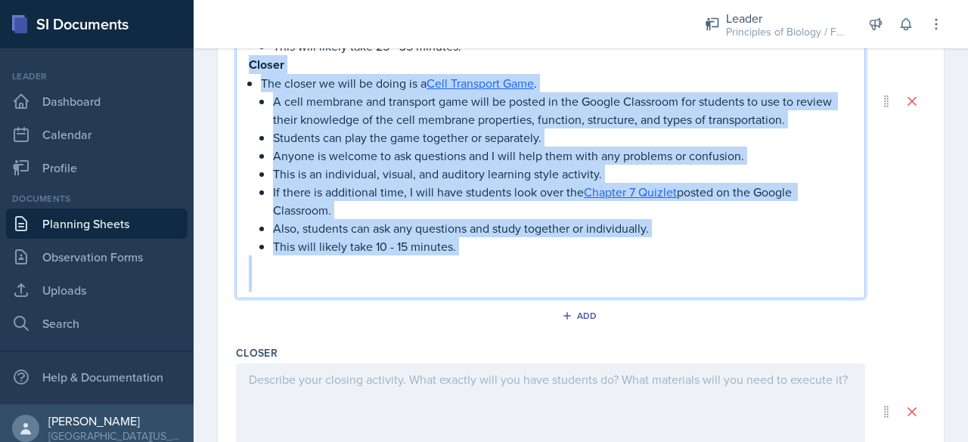
scroll to position [960, 0]
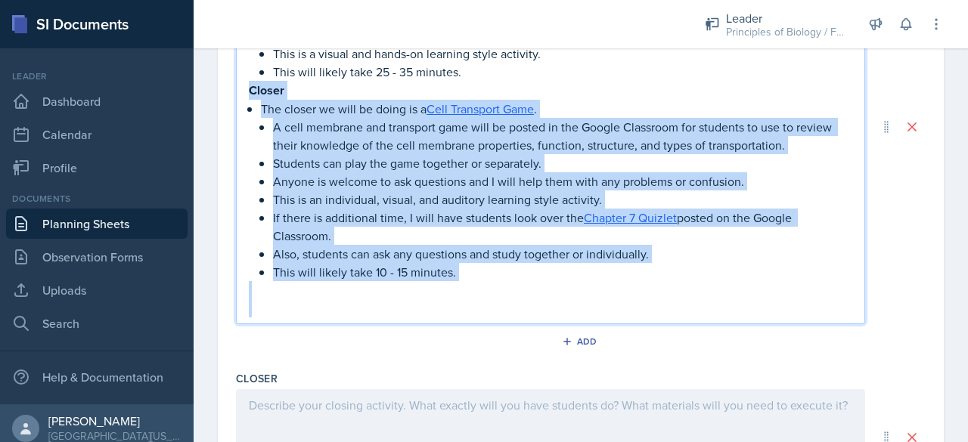
copy div "Closer The closer we will be doing is a Cell Transport Game . A cell membrane a…"
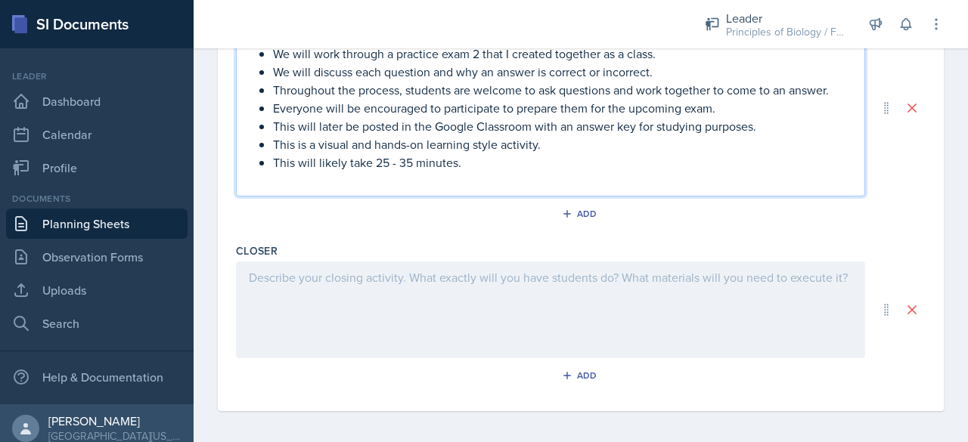
scroll to position [851, 0]
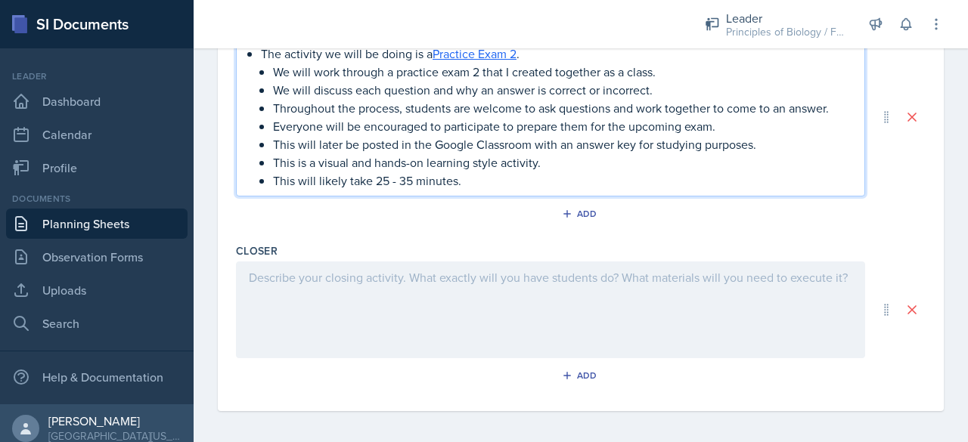
click at [330, 324] on div at bounding box center [550, 310] width 629 height 97
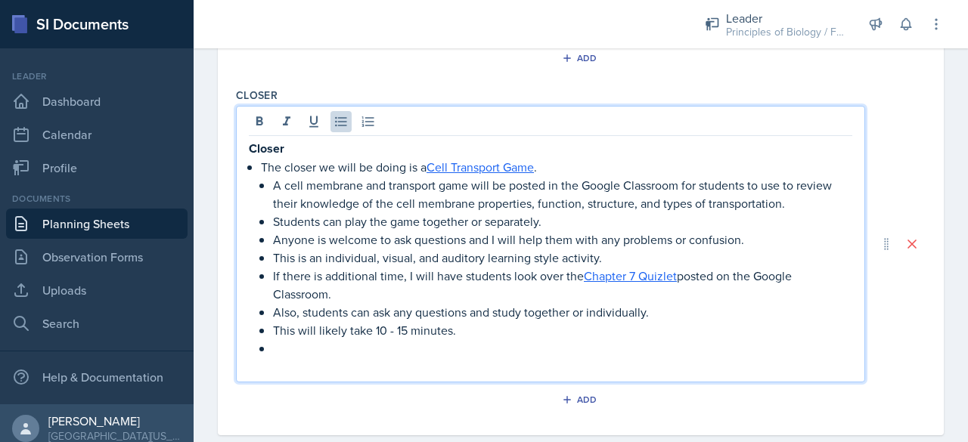
scroll to position [1008, 0]
click at [277, 363] on p at bounding box center [550, 365] width 603 height 18
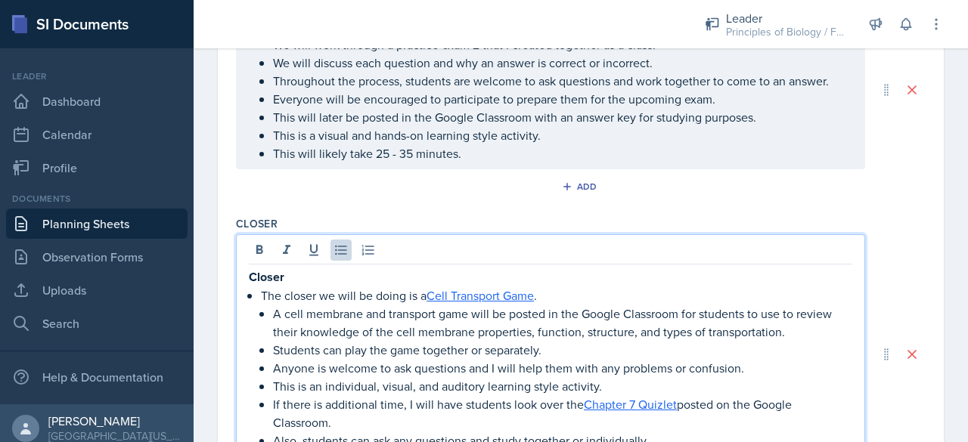
scroll to position [922, 0]
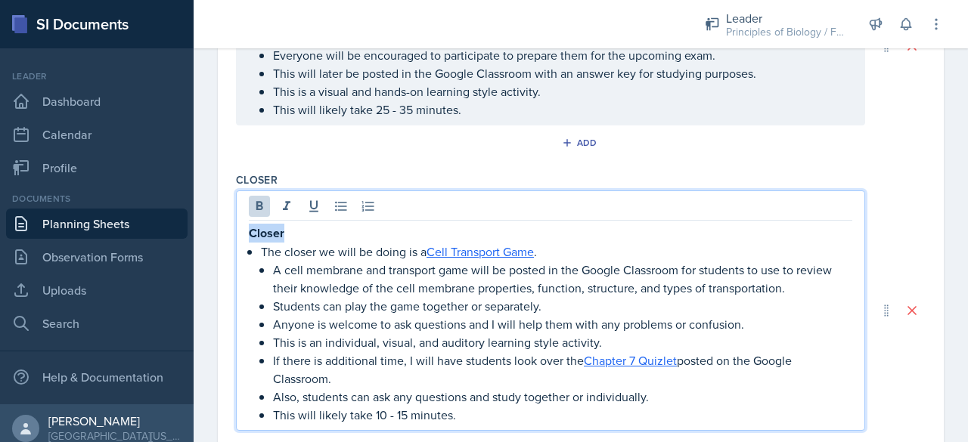
drag, startPoint x: 302, startPoint y: 231, endPoint x: 179, endPoint y: 207, distance: 125.4
click at [179, 207] on div "SI Documents Leader Dashboard Calendar Profile Documents Planning Sheets Observ…" at bounding box center [484, 221] width 968 height 442
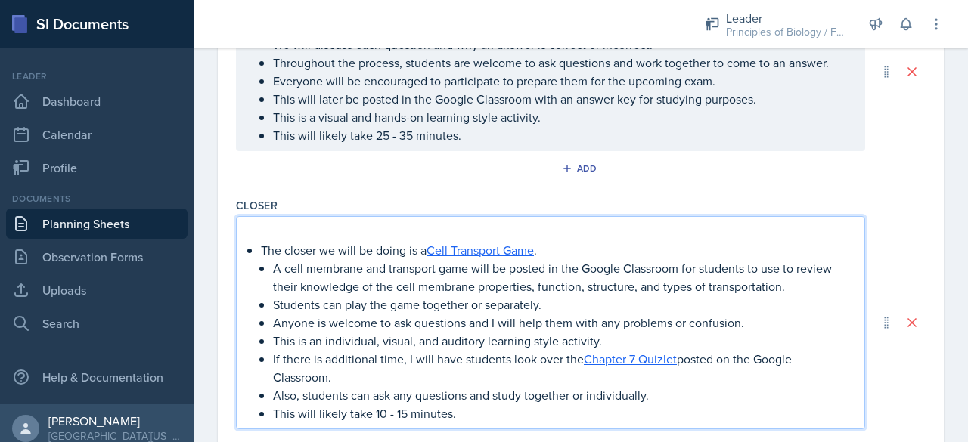
click at [262, 248] on p "The closer we will be doing is a Cell Transport Game ." at bounding box center [556, 250] width 591 height 18
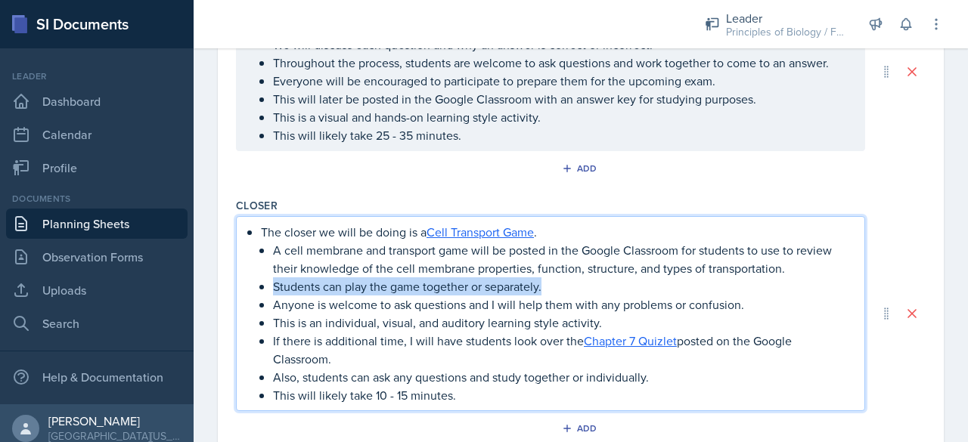
drag, startPoint x: 550, startPoint y: 284, endPoint x: 274, endPoint y: 280, distance: 276.7
click at [274, 280] on p "Students can play the game together or separately." at bounding box center [562, 286] width 579 height 18
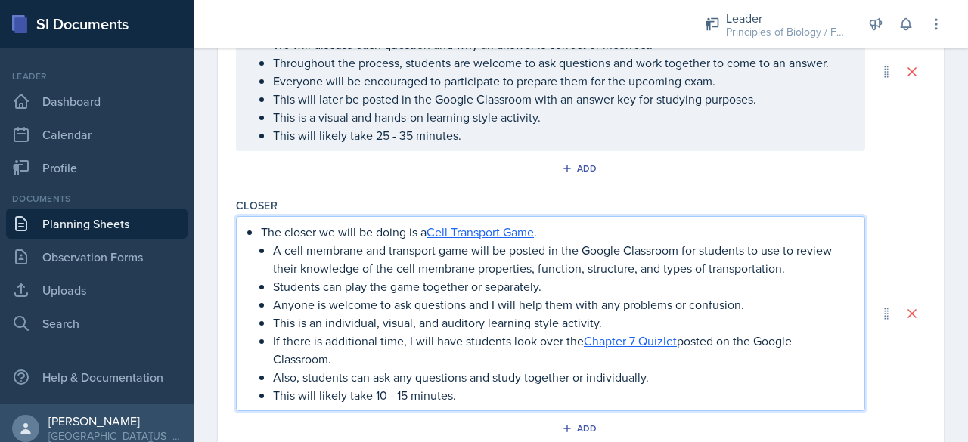
click at [363, 296] on p "Anyone is welcome to ask questions and I will help them with any problems or co…" at bounding box center [562, 305] width 579 height 18
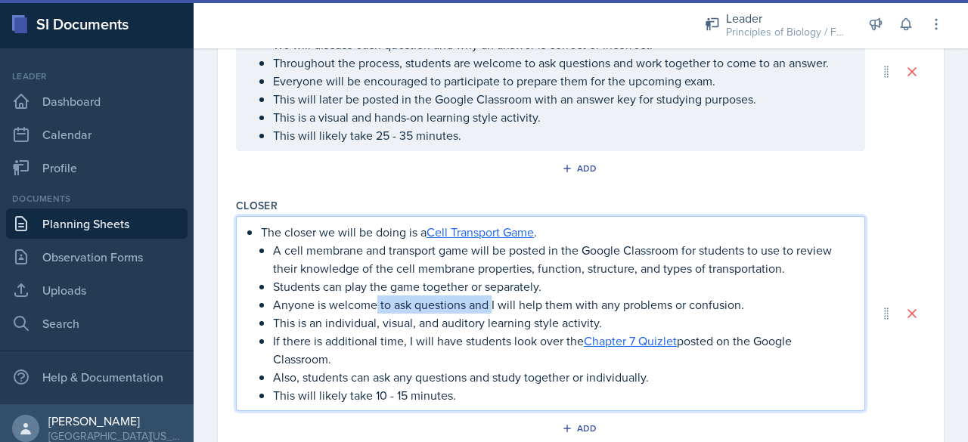
drag, startPoint x: 492, startPoint y: 302, endPoint x: 375, endPoint y: 299, distance: 117.2
click at [375, 299] on p "Anyone is welcome to ask questions and I will help them with any problems or co…" at bounding box center [562, 305] width 579 height 18
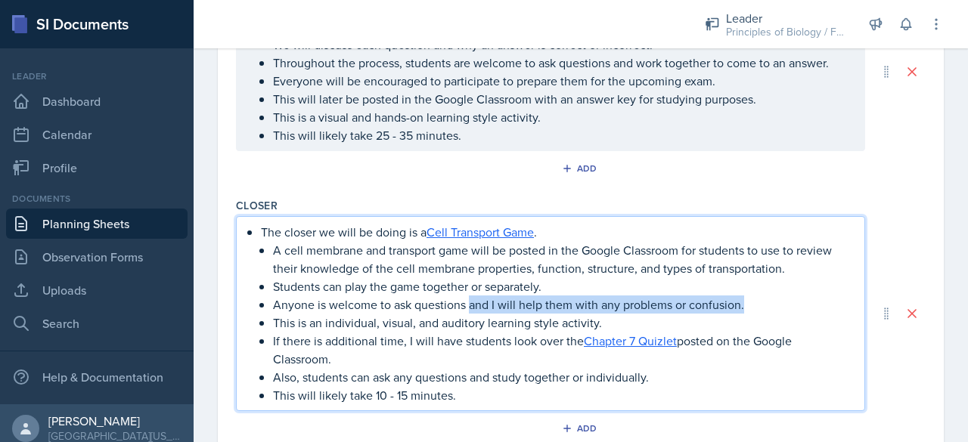
drag, startPoint x: 764, startPoint y: 302, endPoint x: 470, endPoint y: 302, distance: 294.0
click at [470, 302] on p "Anyone is welcome to ask questions and I will help them with any problems or co…" at bounding box center [562, 305] width 579 height 18
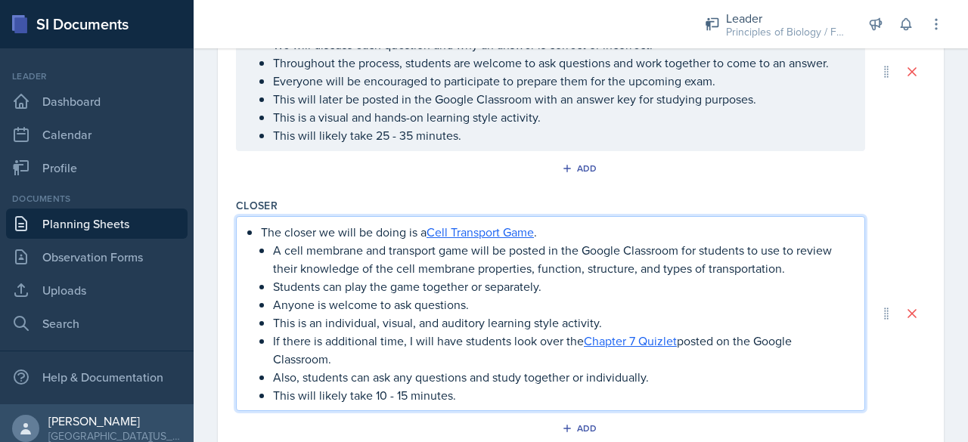
click at [399, 305] on p "Anyone is welcome to ask questions." at bounding box center [562, 305] width 579 height 18
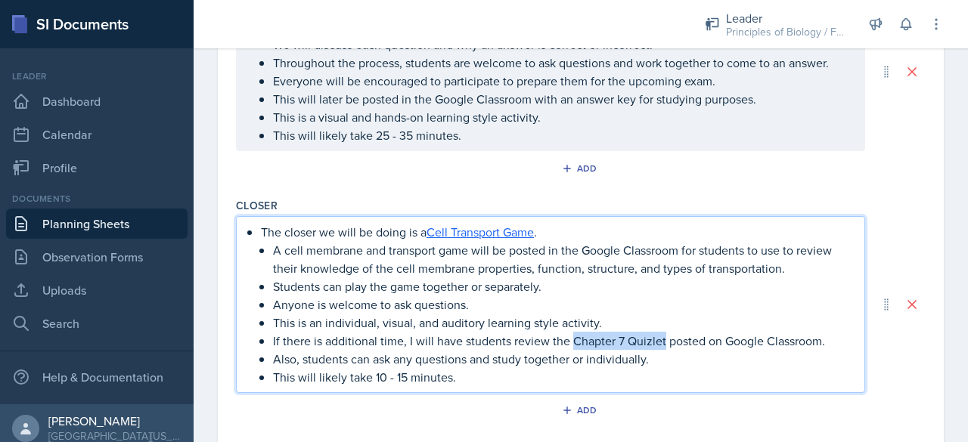
drag, startPoint x: 662, startPoint y: 339, endPoint x: 571, endPoint y: 334, distance: 91.6
click at [571, 334] on p "If there is additional time, I will have students review the Chapter 7 Quizlet …" at bounding box center [562, 341] width 579 height 18
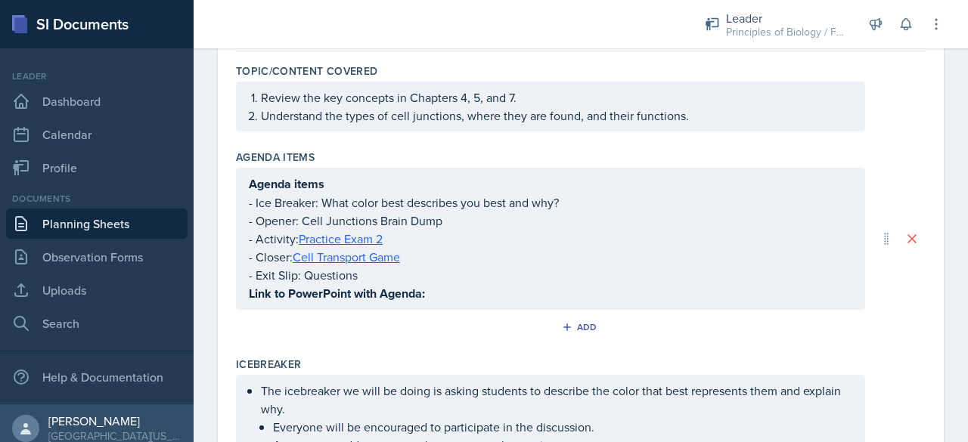
scroll to position [0, 0]
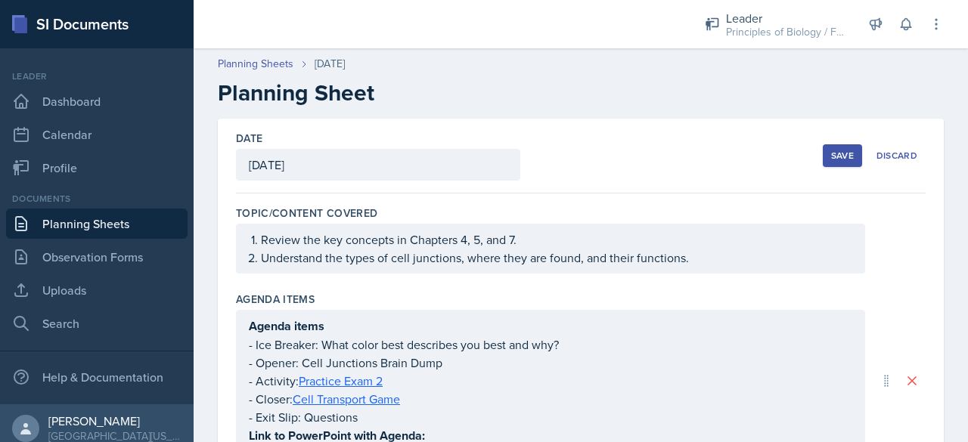
click at [833, 158] on div "Save" at bounding box center [842, 156] width 23 height 12
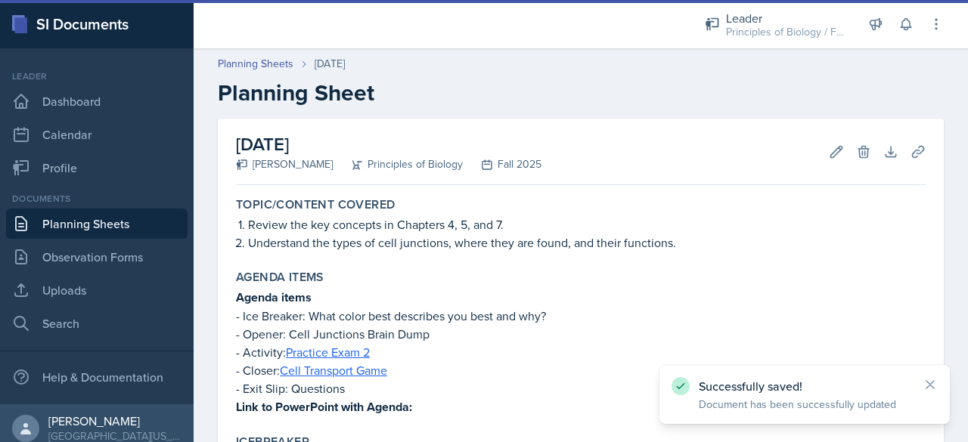
click at [147, 217] on link "Planning Sheets" at bounding box center [96, 224] width 181 height 30
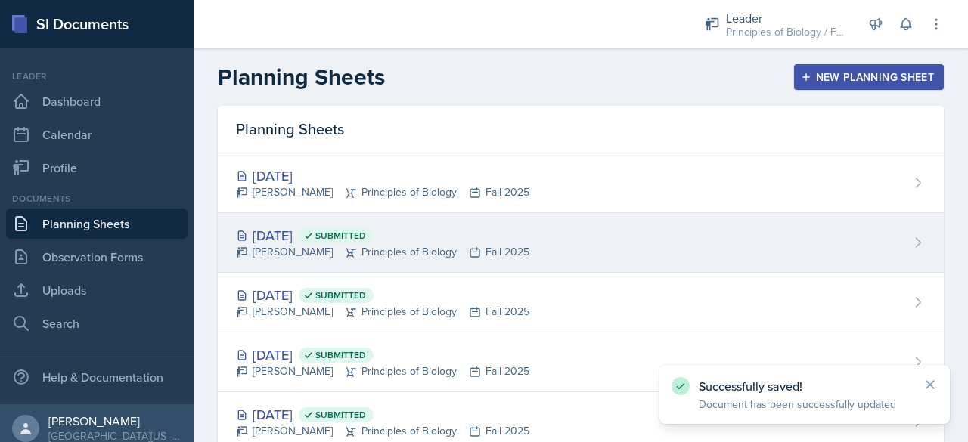
click at [274, 240] on div "[DATE] Submitted" at bounding box center [382, 235] width 293 height 20
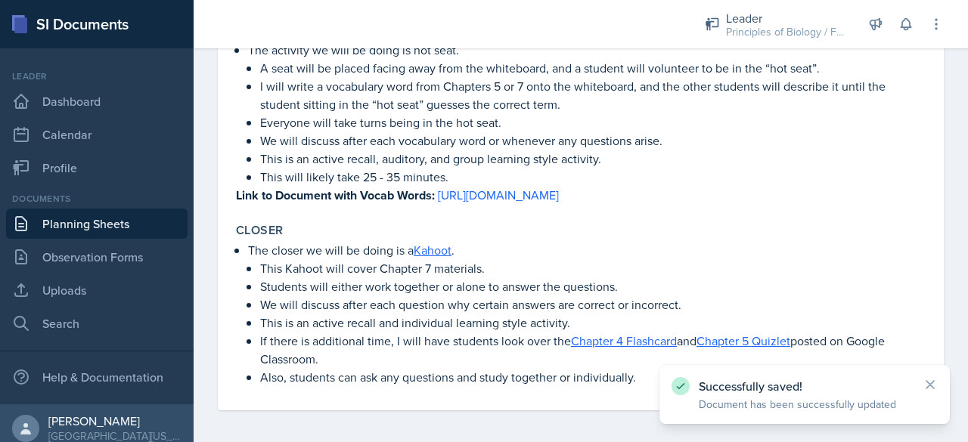
scroll to position [723, 0]
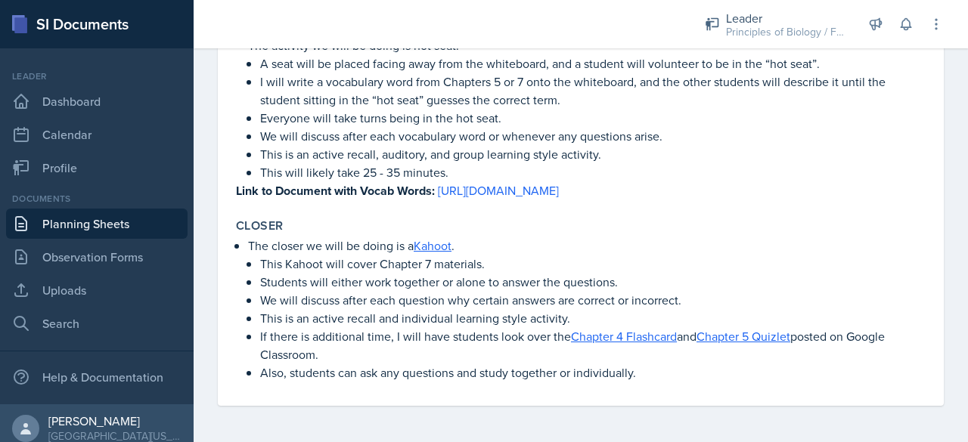
drag, startPoint x: 573, startPoint y: 339, endPoint x: 802, endPoint y: 331, distance: 229.2
click at [802, 331] on p "If there is additional time, I will have students look over the Chapter 4 Flash…" at bounding box center [592, 345] width 665 height 36
copy p "Chapter 4 Flashcard and Chapter 5 Quizlet"
click at [73, 220] on link "Planning Sheets" at bounding box center [96, 224] width 181 height 30
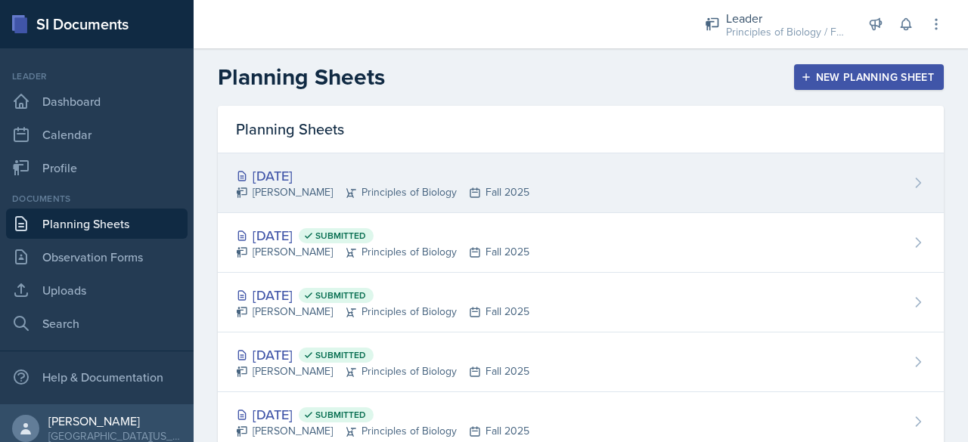
click at [324, 164] on div "[DATE] [PERSON_NAME] Principles of Biology Fall 2025" at bounding box center [581, 183] width 726 height 60
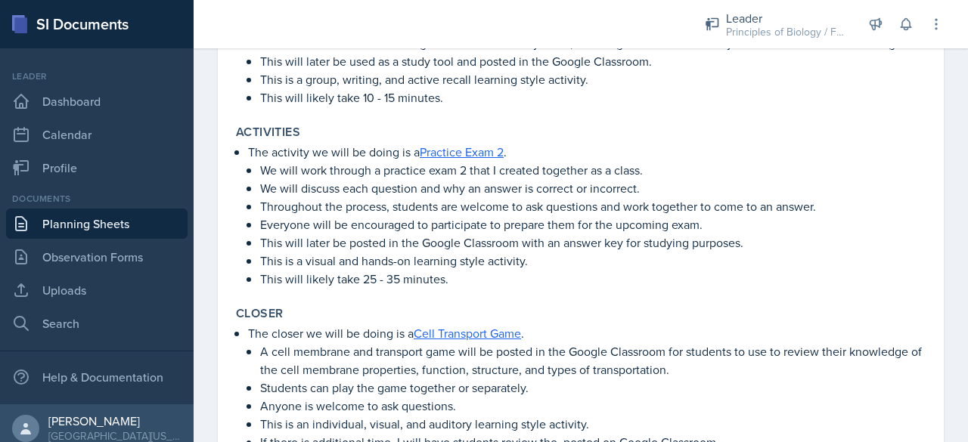
scroll to position [766, 0]
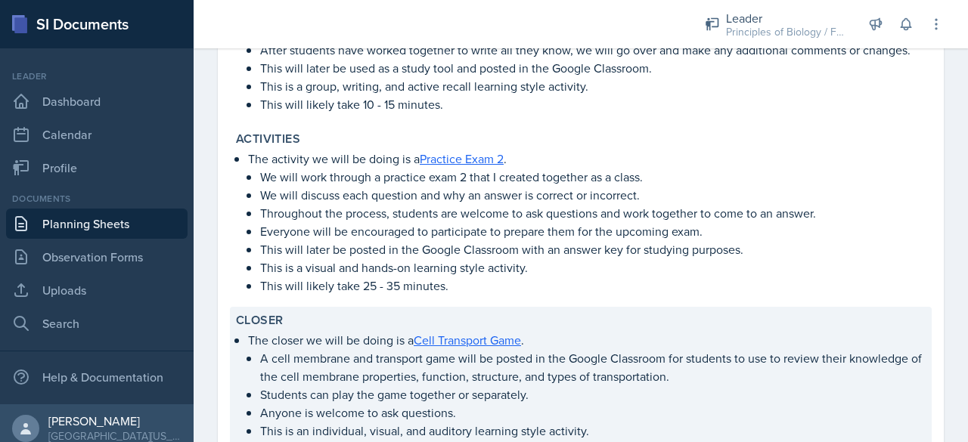
click at [537, 355] on p "A cell membrane and transport game will be posted in the Google Classroom for s…" at bounding box center [592, 367] width 665 height 36
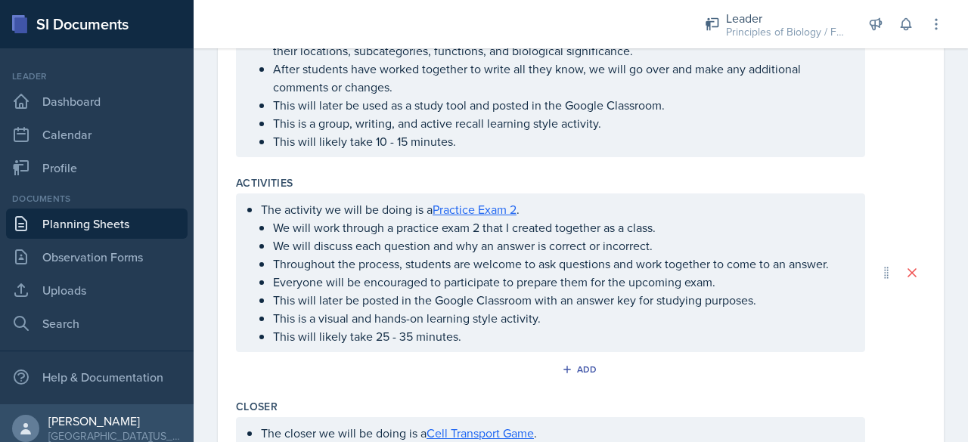
scroll to position [699, 0]
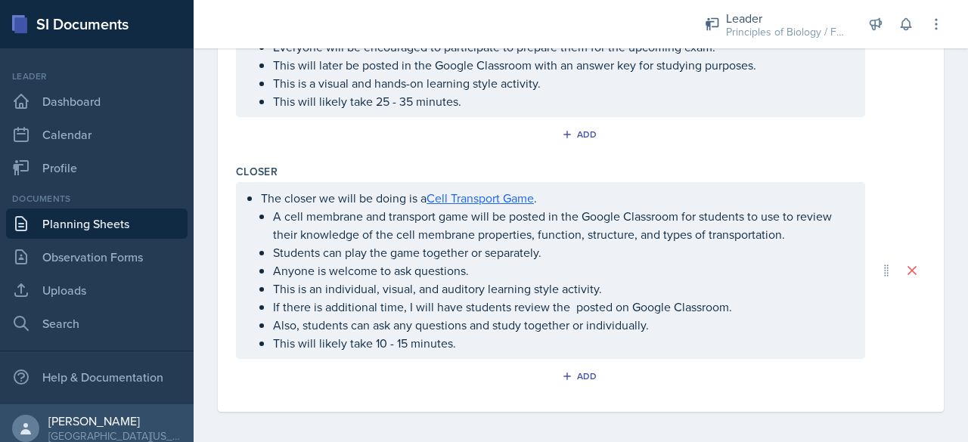
click at [559, 271] on p "Anyone is welcome to ask questions." at bounding box center [562, 271] width 579 height 18
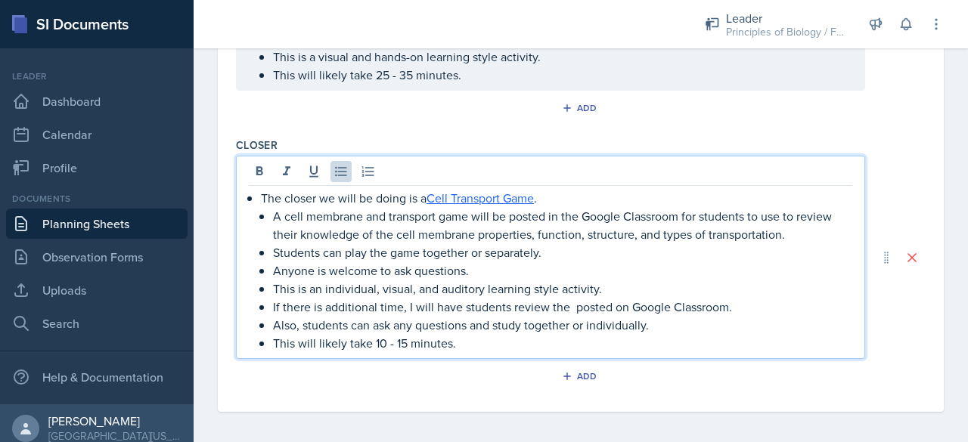
click at [571, 302] on p "If there is additional time, I will have students review the posted on Google C…" at bounding box center [562, 307] width 579 height 18
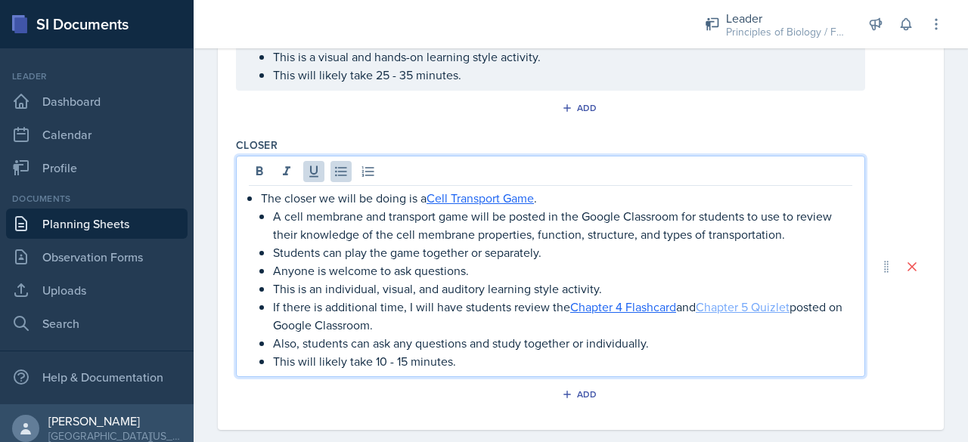
click at [707, 302] on link "Chapter 5 Quizlet" at bounding box center [742, 307] width 94 height 17
click at [781, 301] on p "If there is additional time, I will have students review the Chapter 4 Flashcar…" at bounding box center [562, 316] width 579 height 36
click at [784, 306] on p "If there is additional time, I will have students review the Chapter 4 Flashcar…" at bounding box center [562, 316] width 579 height 36
click at [804, 306] on p "If there is additional time, I will have students review the Chapter 4 Flashcar…" at bounding box center [562, 316] width 579 height 36
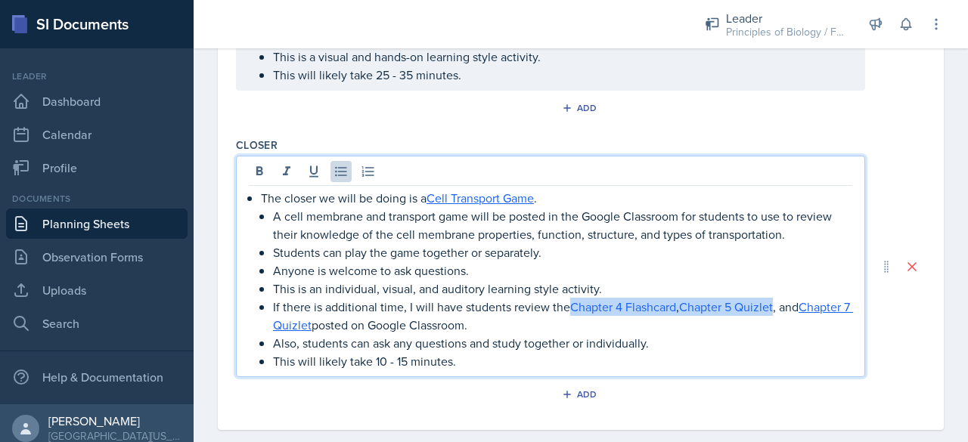
drag, startPoint x: 571, startPoint y: 299, endPoint x: 780, endPoint y: 302, distance: 208.6
click at [780, 302] on p "If there is additional time, I will have students review the Chapter 4 Flashcar…" at bounding box center [562, 316] width 579 height 36
copy p "Chapter 4 Flashcard , Chapter 5 Quizlet"
click at [444, 219] on p "A cell membrane and transport game will be posted in the Google Classroom for s…" at bounding box center [562, 225] width 579 height 36
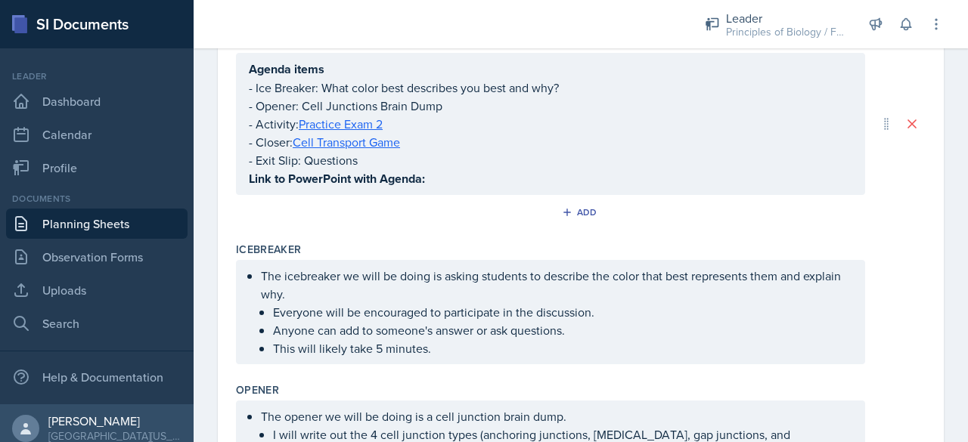
scroll to position [283, 0]
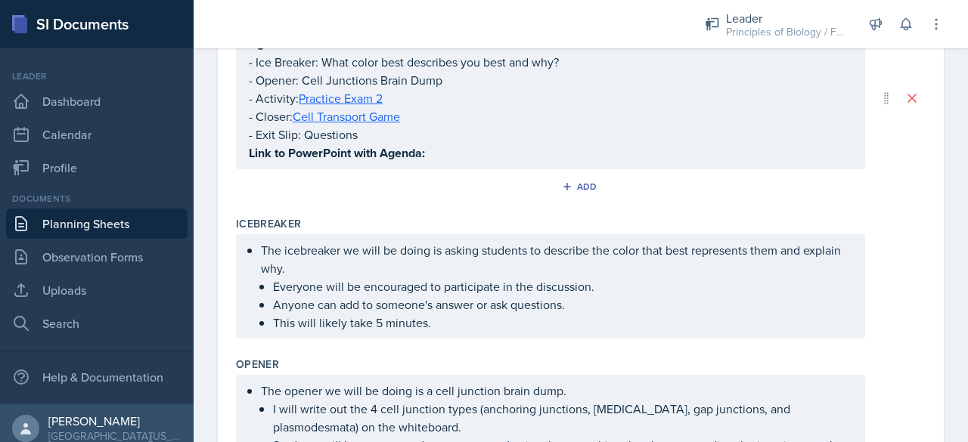
click at [447, 163] on p "Link to PowerPoint with Agenda:" at bounding box center [550, 153] width 603 height 19
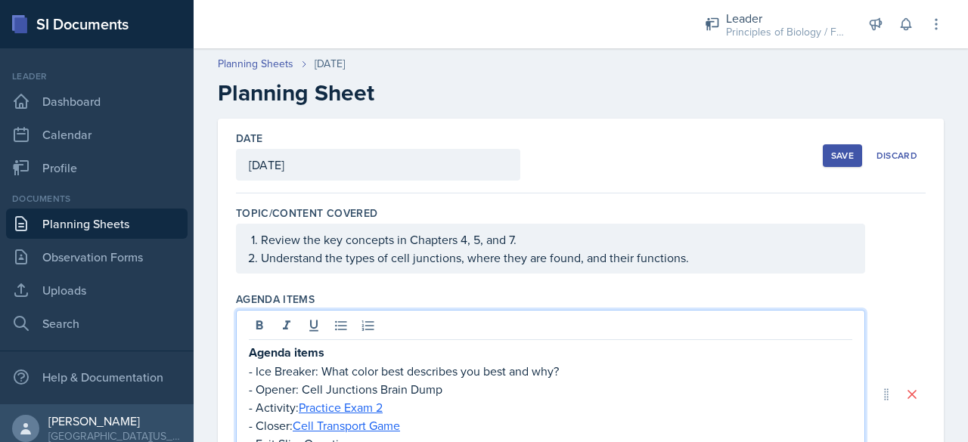
scroll to position [1, 0]
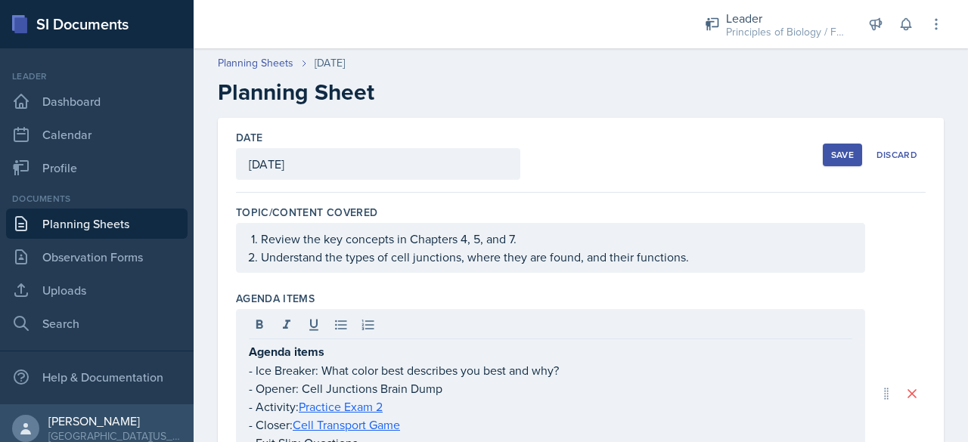
click at [831, 152] on div "Save" at bounding box center [842, 155] width 23 height 12
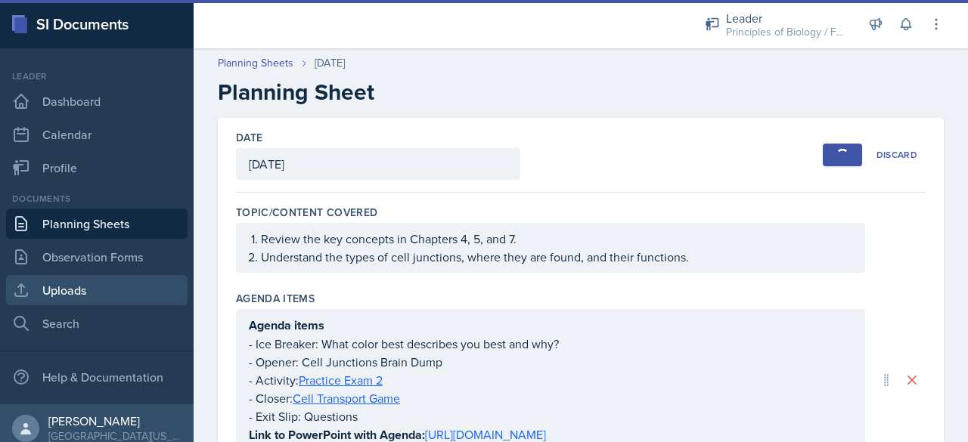
click at [65, 293] on link "Uploads" at bounding box center [96, 290] width 181 height 30
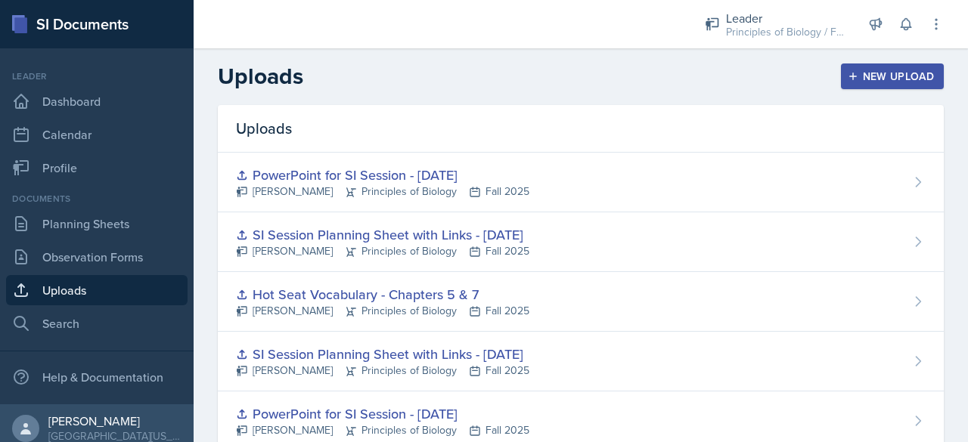
click at [851, 86] on button "New Upload" at bounding box center [893, 76] width 104 height 26
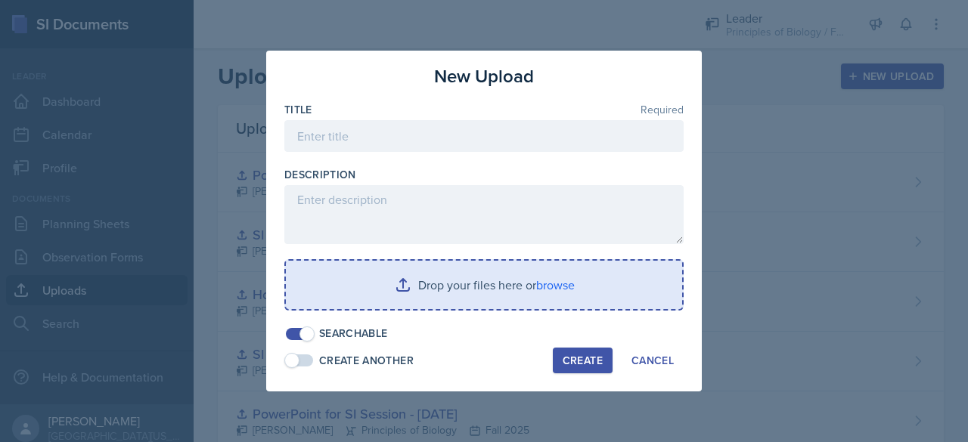
click at [454, 282] on input "file" at bounding box center [484, 285] width 396 height 48
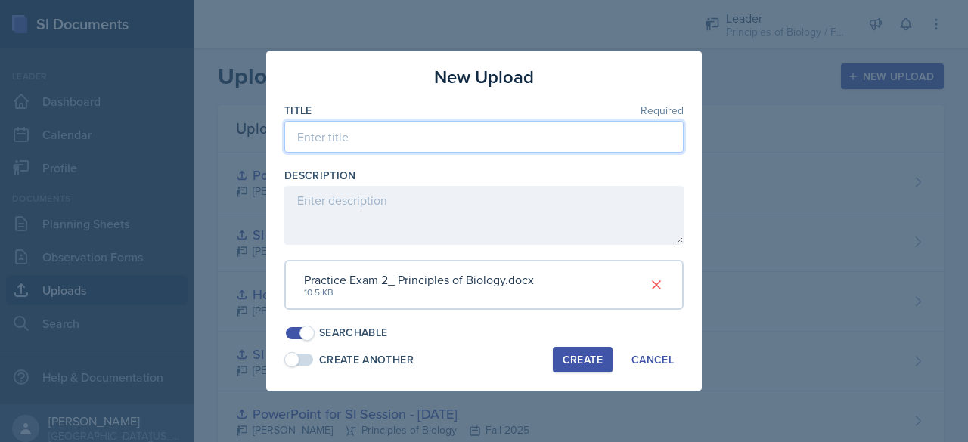
click at [396, 138] on input at bounding box center [483, 137] width 399 height 32
type input "Practice Exam 2"
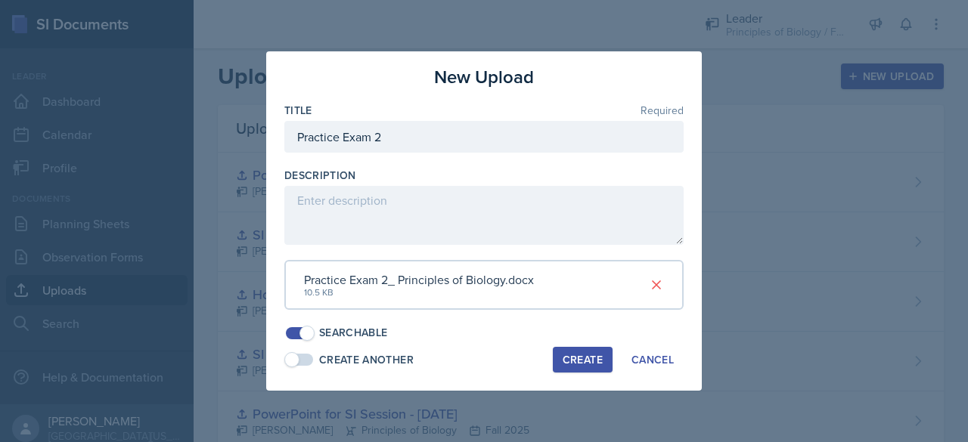
click at [592, 364] on div "Create" at bounding box center [582, 360] width 40 height 12
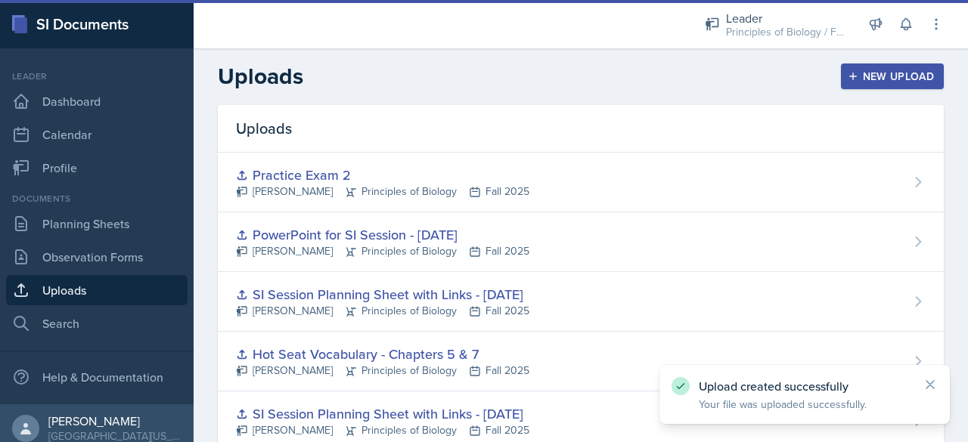
click at [866, 77] on div "New Upload" at bounding box center [892, 76] width 84 height 12
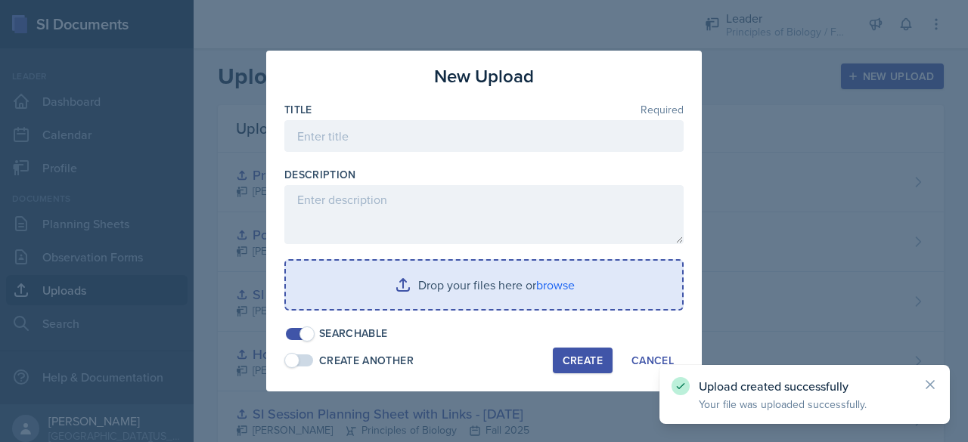
click at [390, 300] on input "file" at bounding box center [484, 285] width 396 height 48
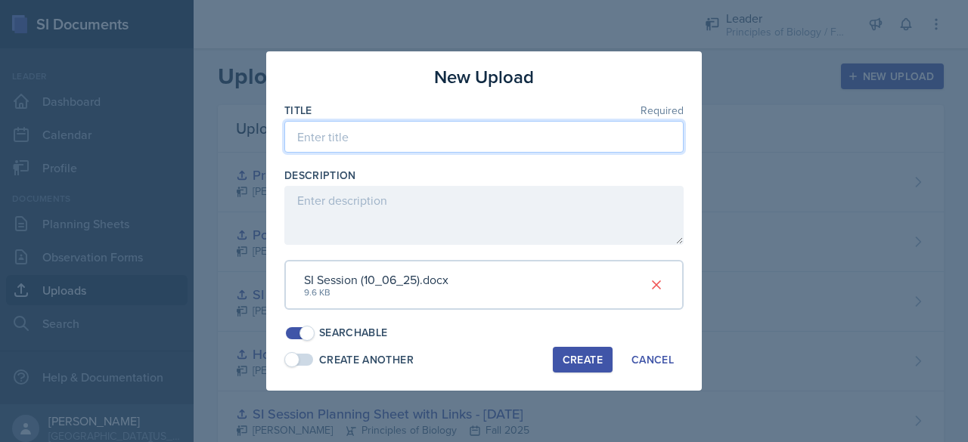
click at [321, 138] on input at bounding box center [483, 137] width 399 height 32
type input "SI Session Planning Sheet with Links - [DATE]"
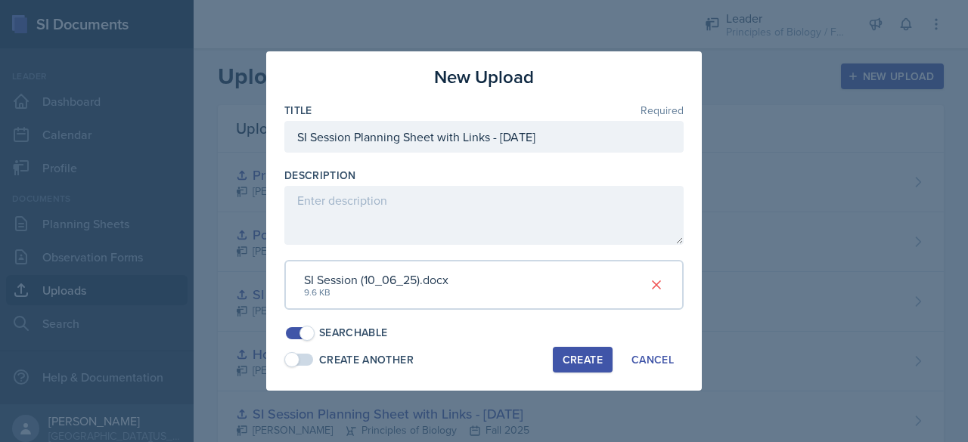
click at [573, 354] on div "Create" at bounding box center [582, 360] width 40 height 12
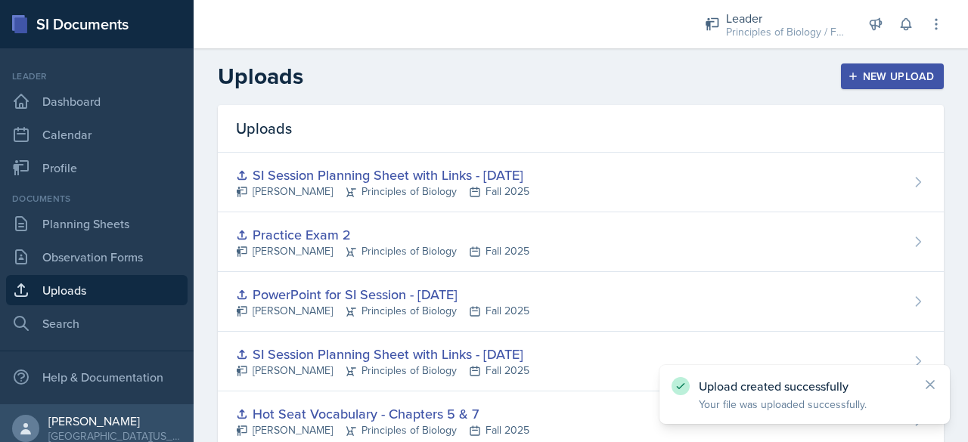
click at [858, 79] on div "New Upload" at bounding box center [892, 76] width 84 height 12
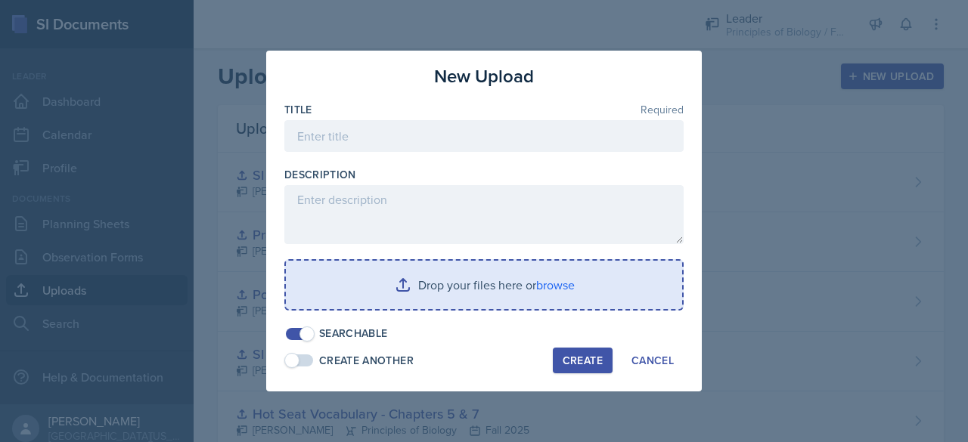
click at [492, 291] on input "file" at bounding box center [484, 285] width 396 height 48
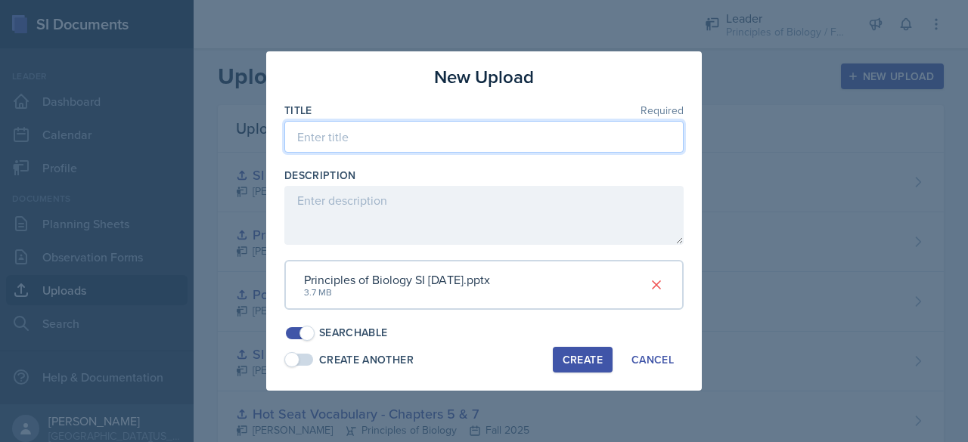
click at [367, 131] on input at bounding box center [483, 137] width 399 height 32
type input "PowerPoint for SI Session - [DATE]"
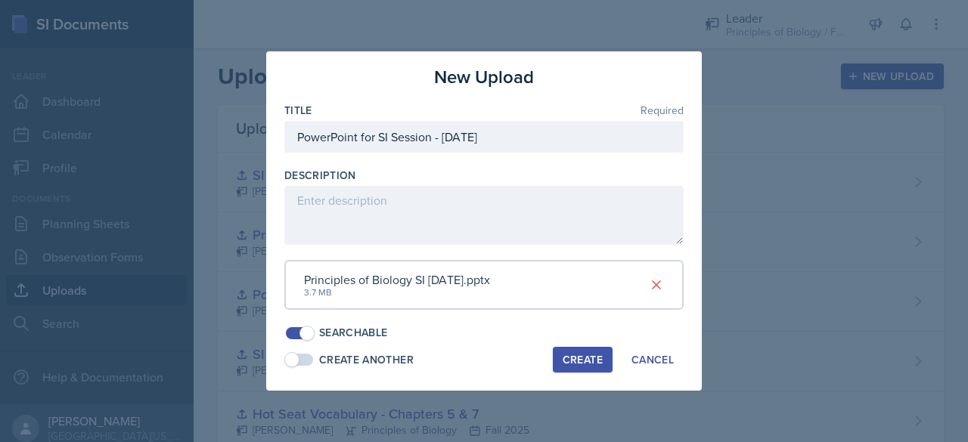
click at [580, 358] on div "Create" at bounding box center [582, 360] width 40 height 12
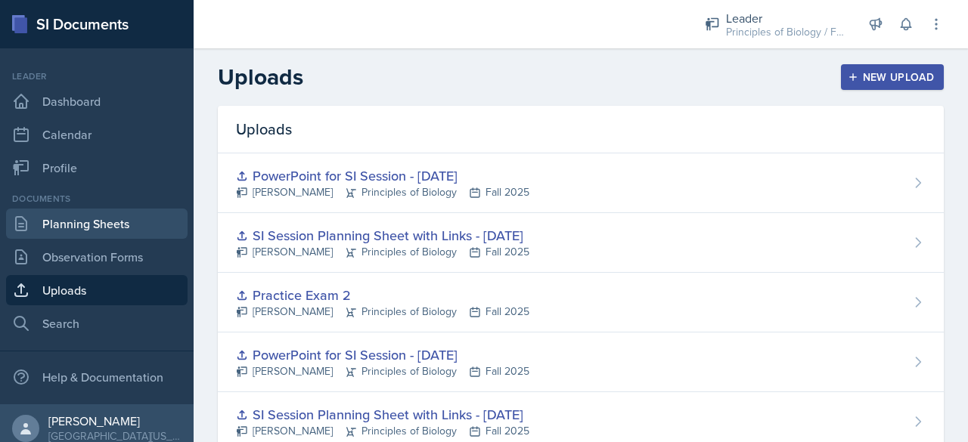
click at [63, 233] on link "Planning Sheets" at bounding box center [96, 224] width 181 height 30
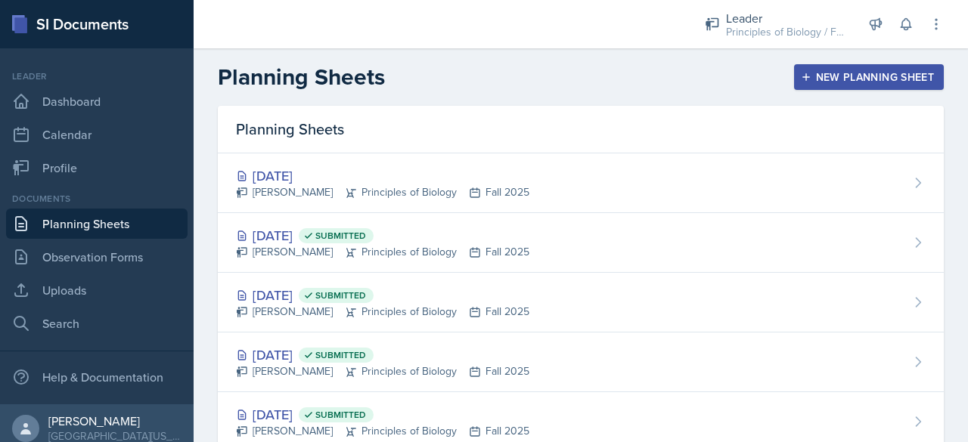
click at [61, 227] on link "Planning Sheets" at bounding box center [96, 224] width 181 height 30
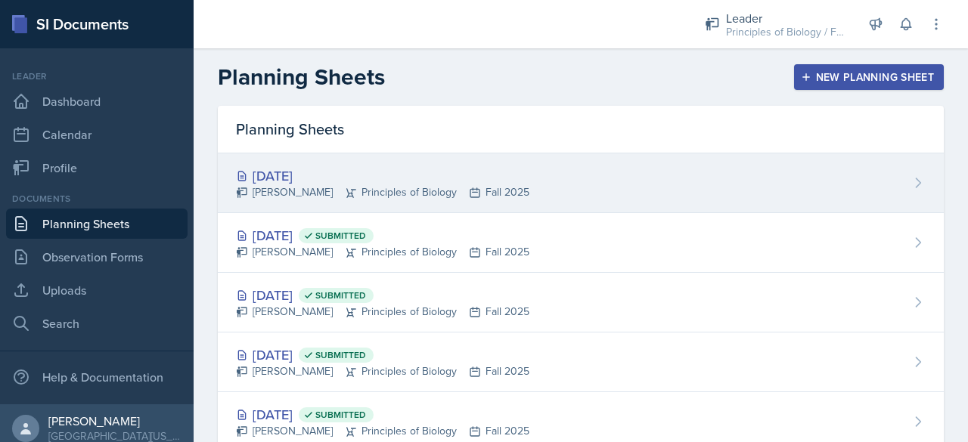
click at [275, 185] on div "[PERSON_NAME] Principles of Biology Fall 2025" at bounding box center [382, 192] width 293 height 16
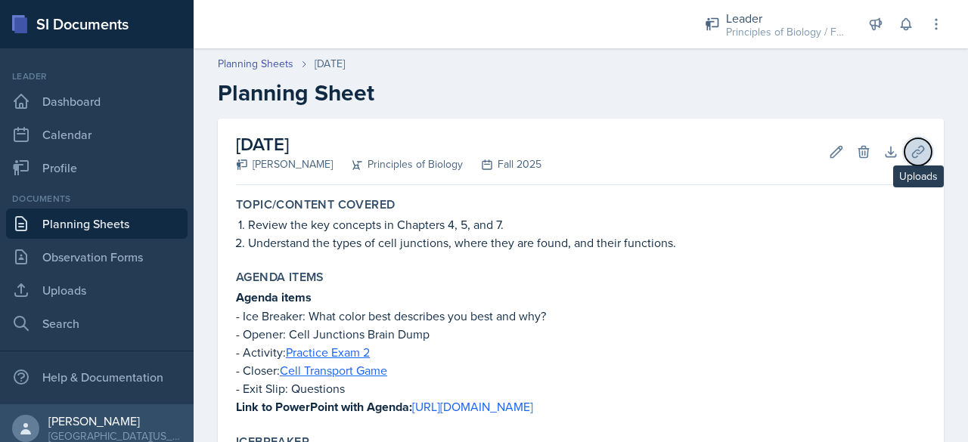
click at [910, 155] on icon at bounding box center [917, 151] width 15 height 15
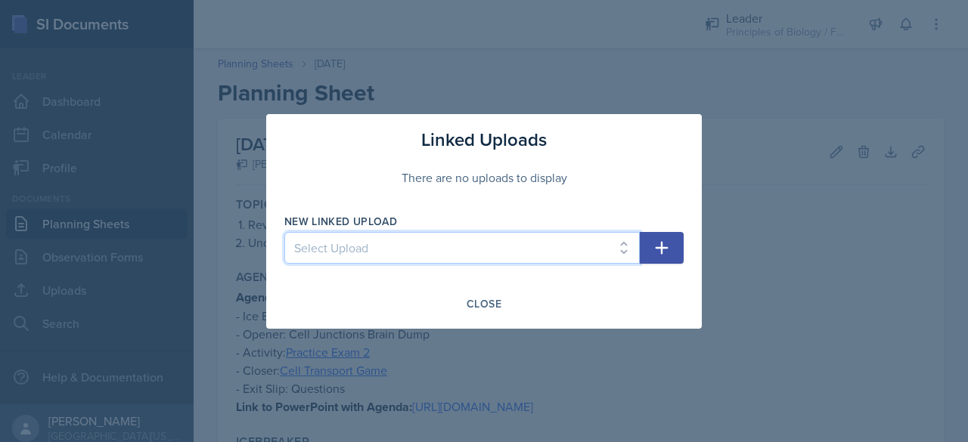
click at [602, 256] on select "Select Upload SI Planning Sheet with Links - [DATE] PowerPoint for SI Session -…" at bounding box center [461, 248] width 355 height 32
select select "3367ba1c-9374-4d3b-9d1f-f40bad24ff15"
click at [284, 232] on select "Select Upload SI Planning Sheet with Links - [DATE] PowerPoint for SI Session -…" at bounding box center [461, 248] width 355 height 32
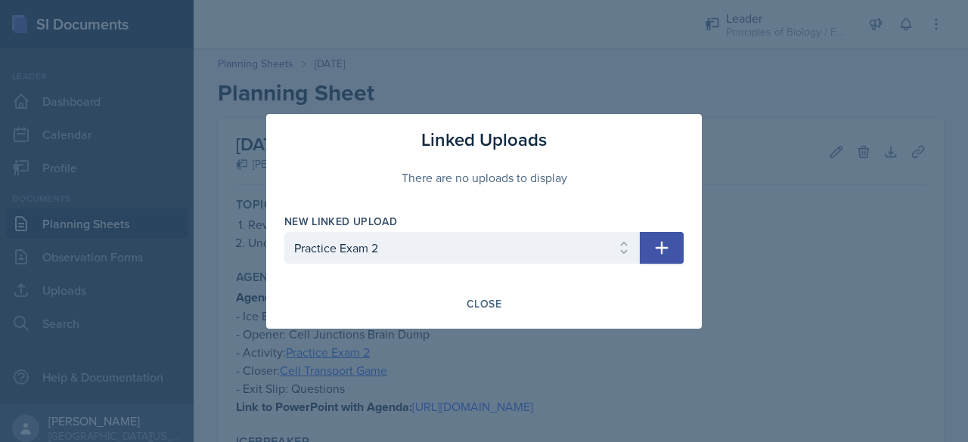
click at [677, 264] on div "New Linked Upload Select Upload SI Planning Sheet with Links - [DATE] PowerPoin…" at bounding box center [483, 246] width 399 height 65
click at [655, 247] on icon "button" at bounding box center [661, 248] width 18 height 18
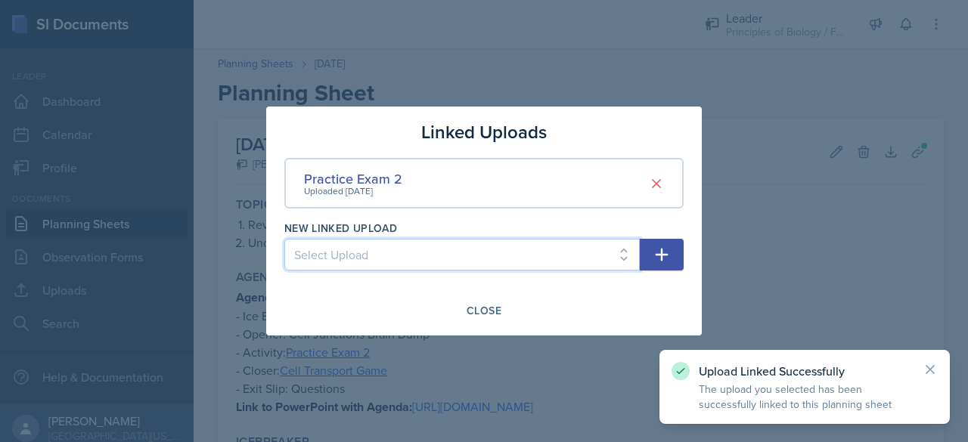
click at [464, 265] on select "Select Upload SI Planning Sheet with Links - [DATE] PowerPoint for SI Session -…" at bounding box center [461, 255] width 355 height 32
select select "bdc445b9-e5e2-40ae-a1de-a2fe6f4b9329"
click at [284, 239] on select "Select Upload SI Planning Sheet with Links - [DATE] PowerPoint for SI Session -…" at bounding box center [461, 255] width 355 height 32
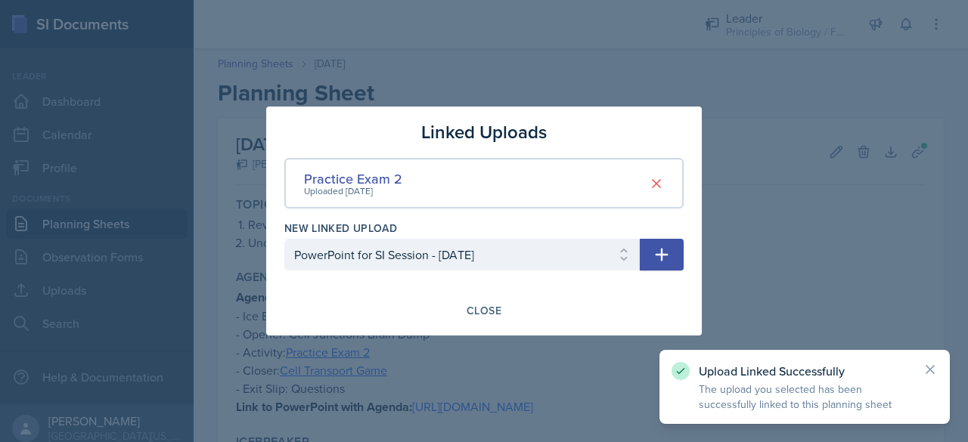
click at [660, 255] on icon "button" at bounding box center [661, 255] width 13 height 13
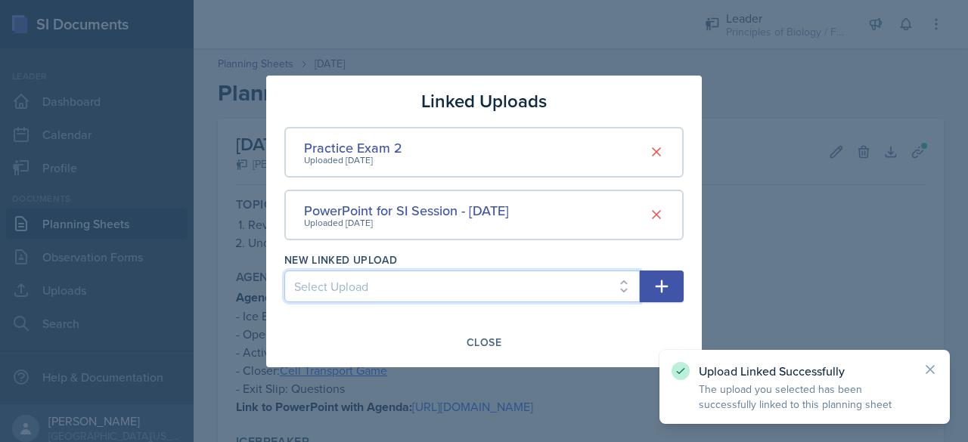
click at [432, 286] on select "Select Upload SI Planning Sheet with Links - [DATE] PowerPoint for SI Session -…" at bounding box center [461, 287] width 355 height 32
select select "765ef8b0-e672-4464-9e1b-0d5deccd1dcb"
click at [284, 271] on select "Select Upload SI Planning Sheet with Links - [DATE] PowerPoint for SI Session -…" at bounding box center [461, 287] width 355 height 32
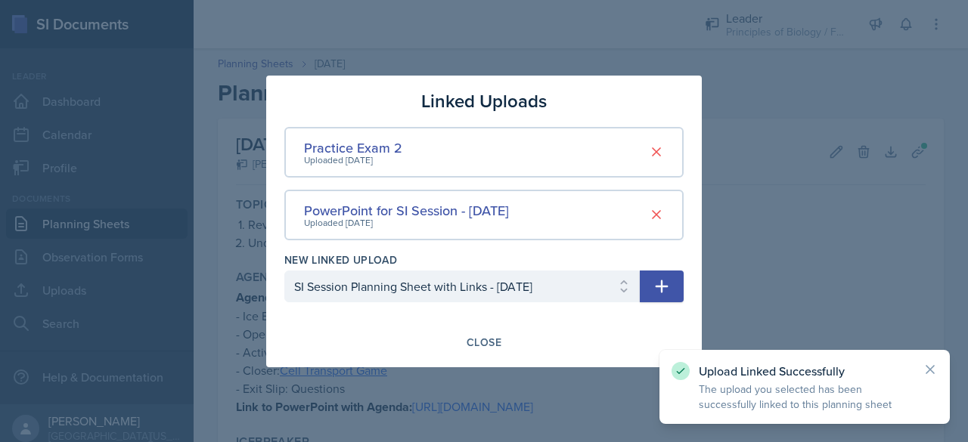
click at [670, 283] on button "button" at bounding box center [661, 287] width 44 height 32
select select
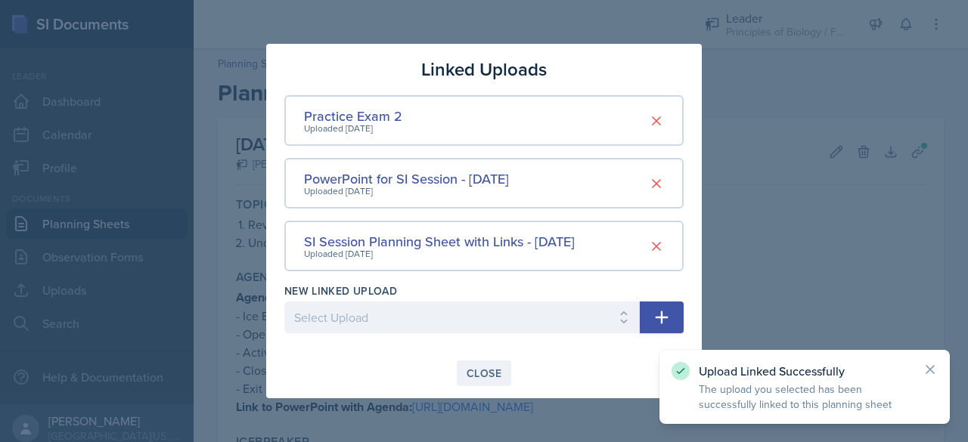
click at [469, 367] on div "Close" at bounding box center [483, 373] width 35 height 12
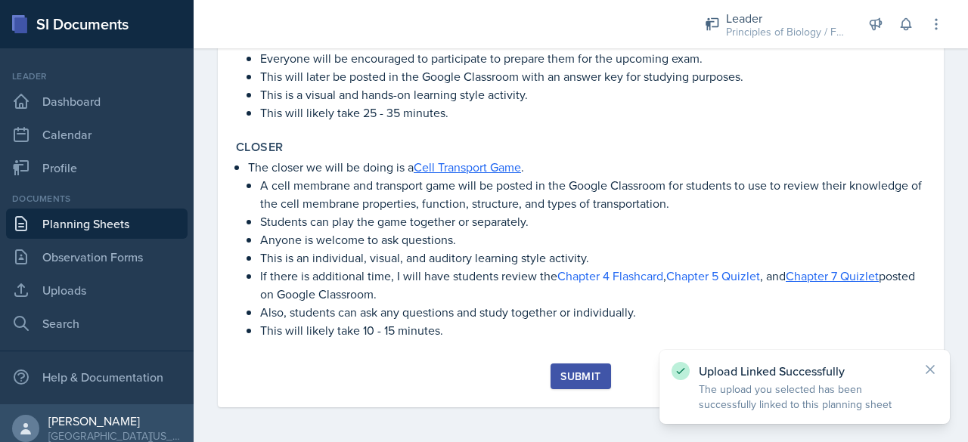
scroll to position [719, 0]
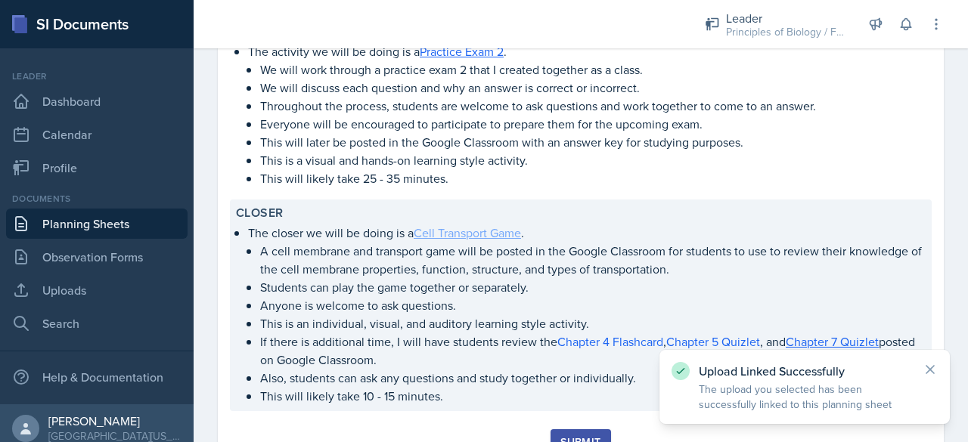
click at [466, 227] on link "Cell Transport Game" at bounding box center [466, 233] width 107 height 17
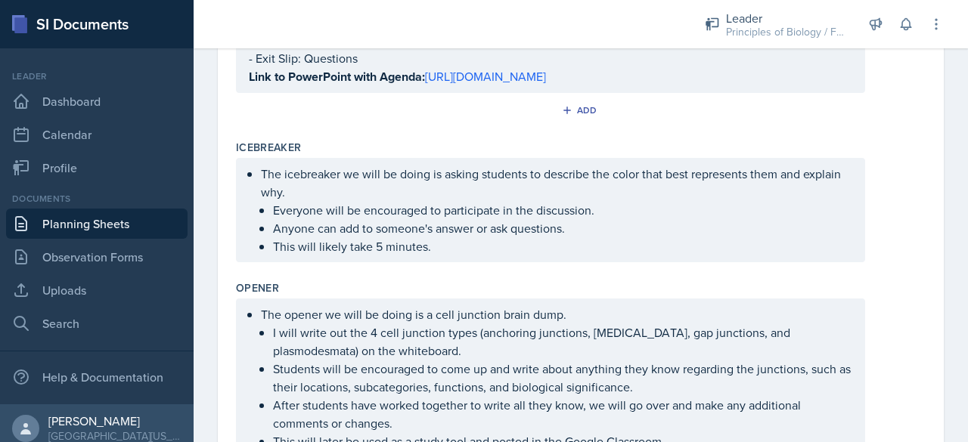
scroll to position [0, 0]
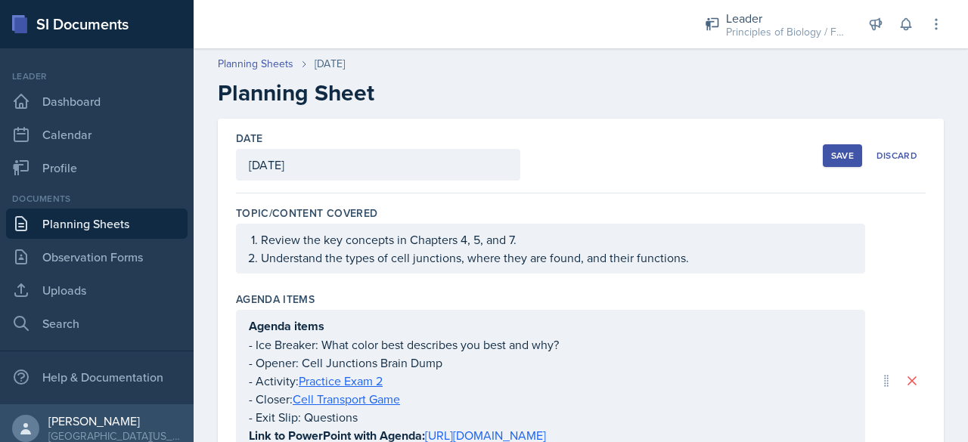
click at [834, 151] on div "Save" at bounding box center [842, 156] width 23 height 12
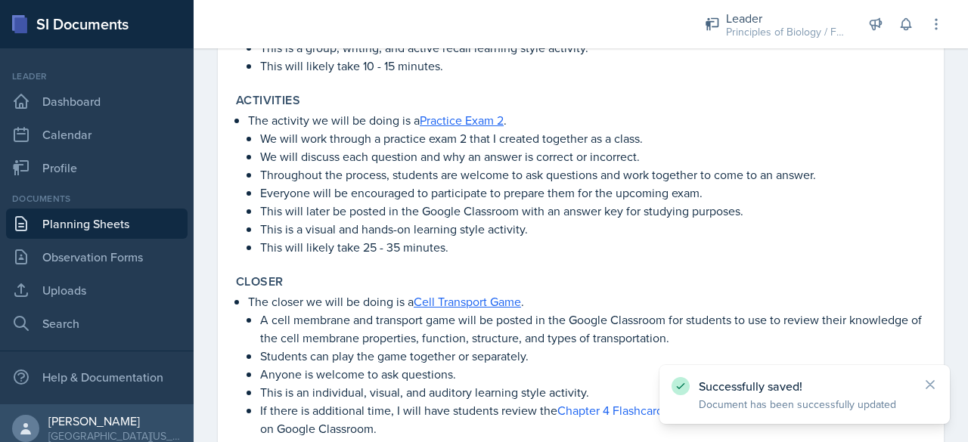
scroll to position [785, 0]
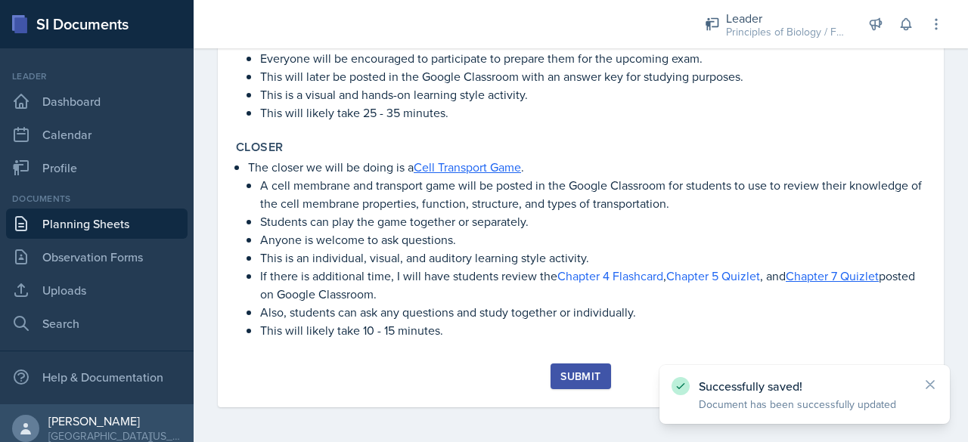
click at [567, 376] on div "Submit" at bounding box center [580, 376] width 40 height 12
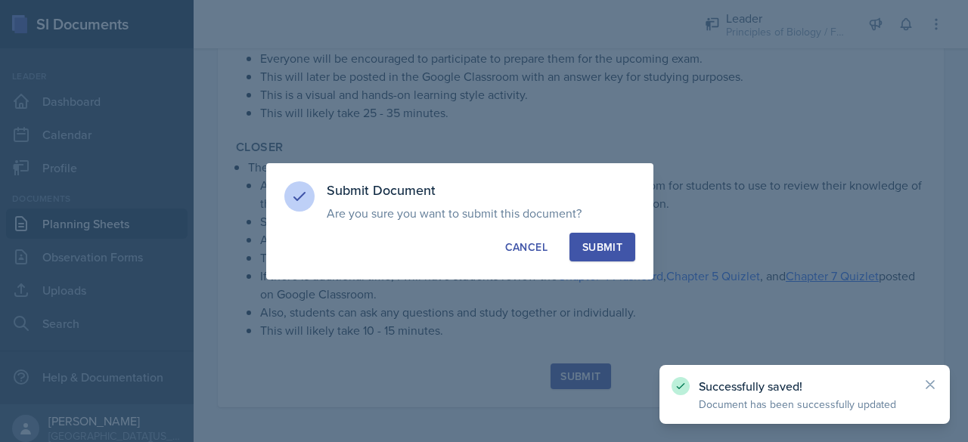
click at [600, 249] on div "Submit" at bounding box center [602, 247] width 40 height 15
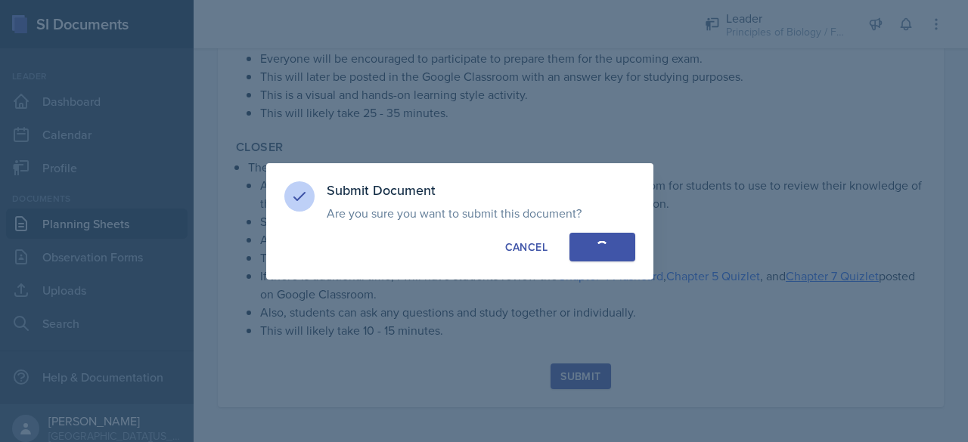
scroll to position [741, 0]
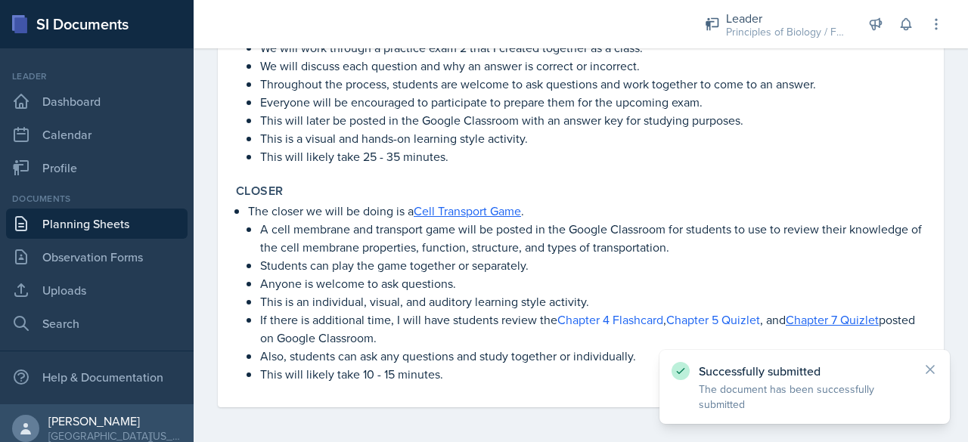
click at [101, 224] on link "Planning Sheets" at bounding box center [96, 224] width 181 height 30
